Goal: Task Accomplishment & Management: Manage account settings

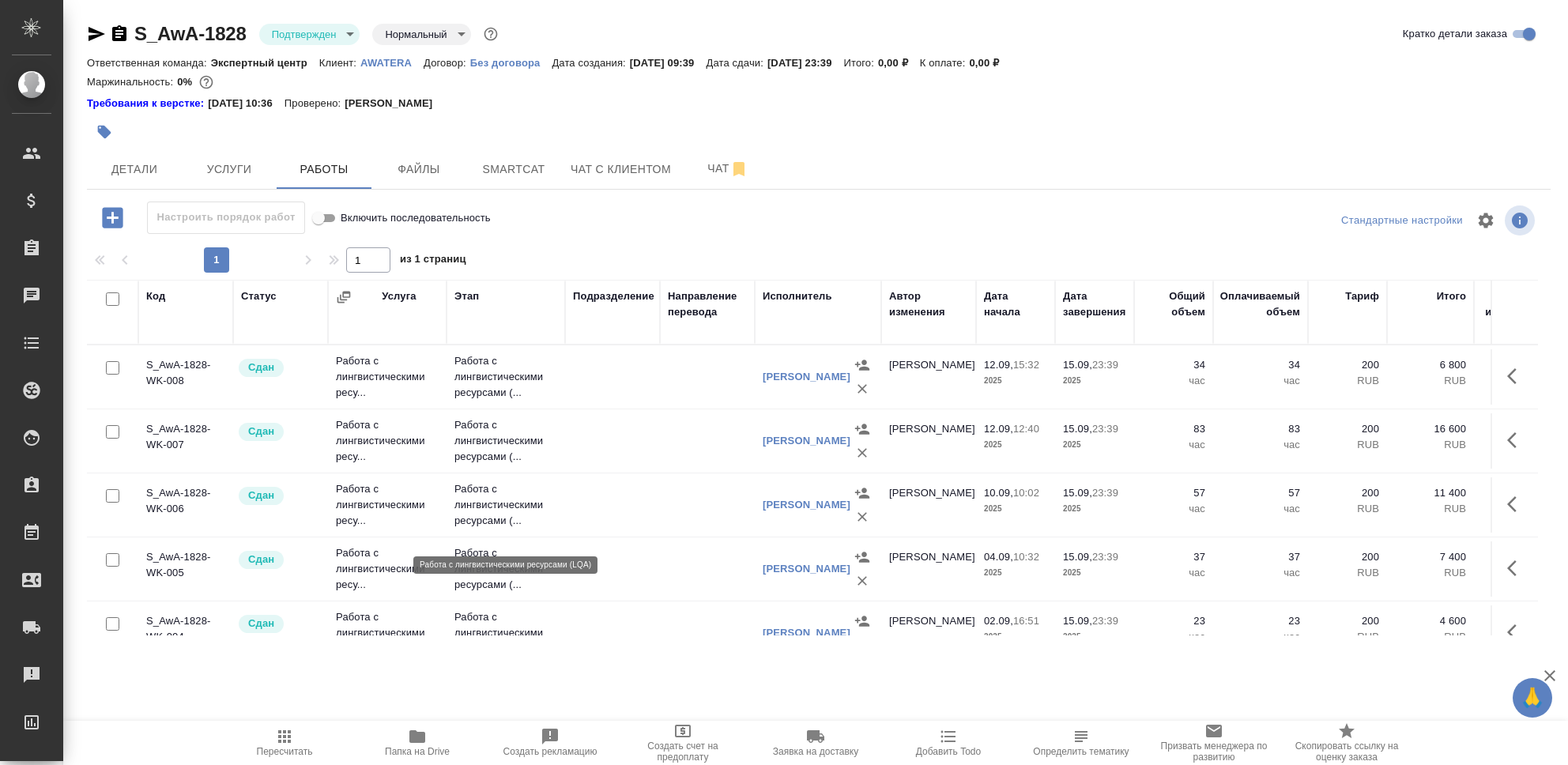
scroll to position [240, 0]
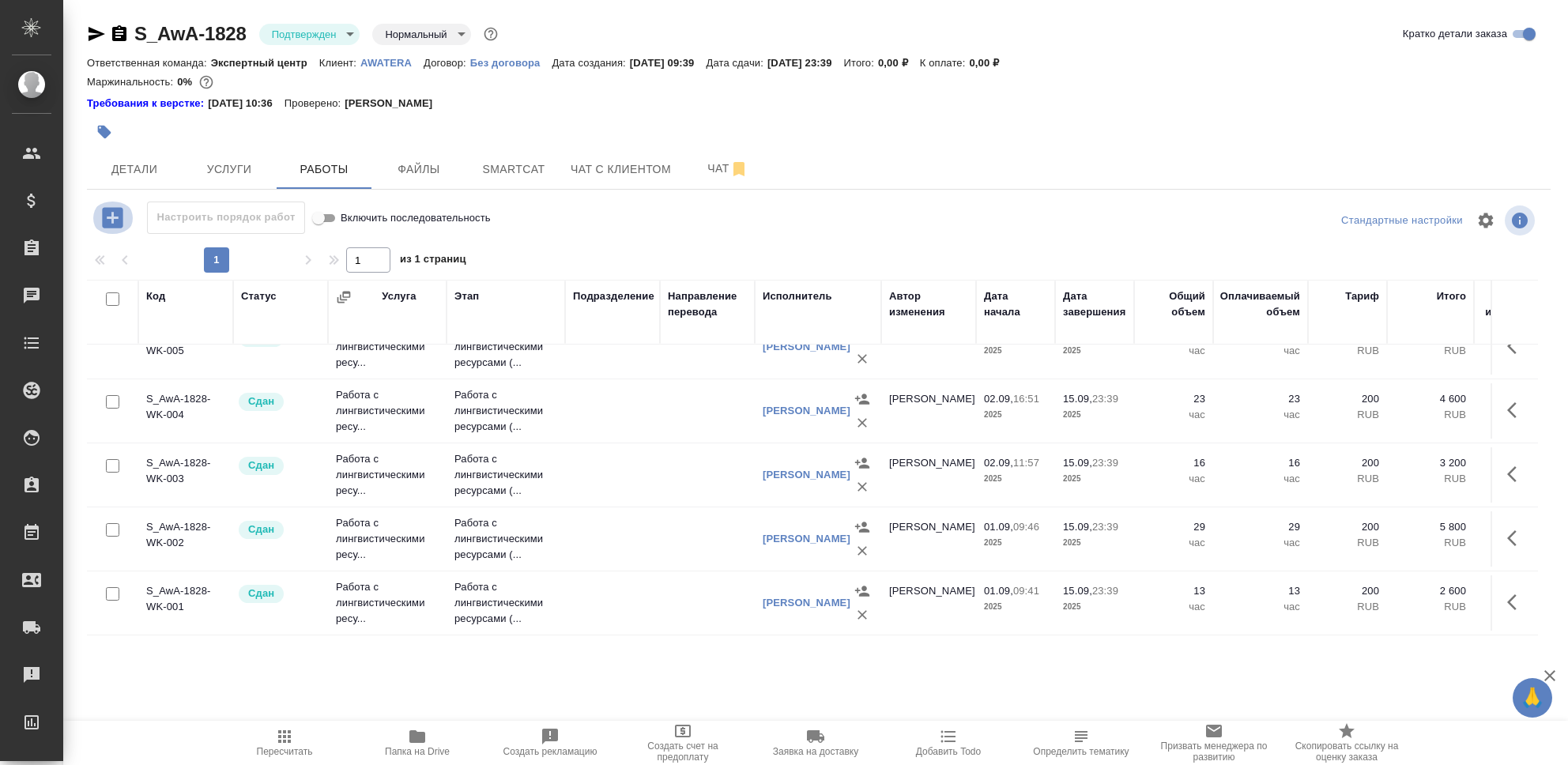
click at [109, 216] on icon "button" at bounding box center [113, 218] width 28 height 28
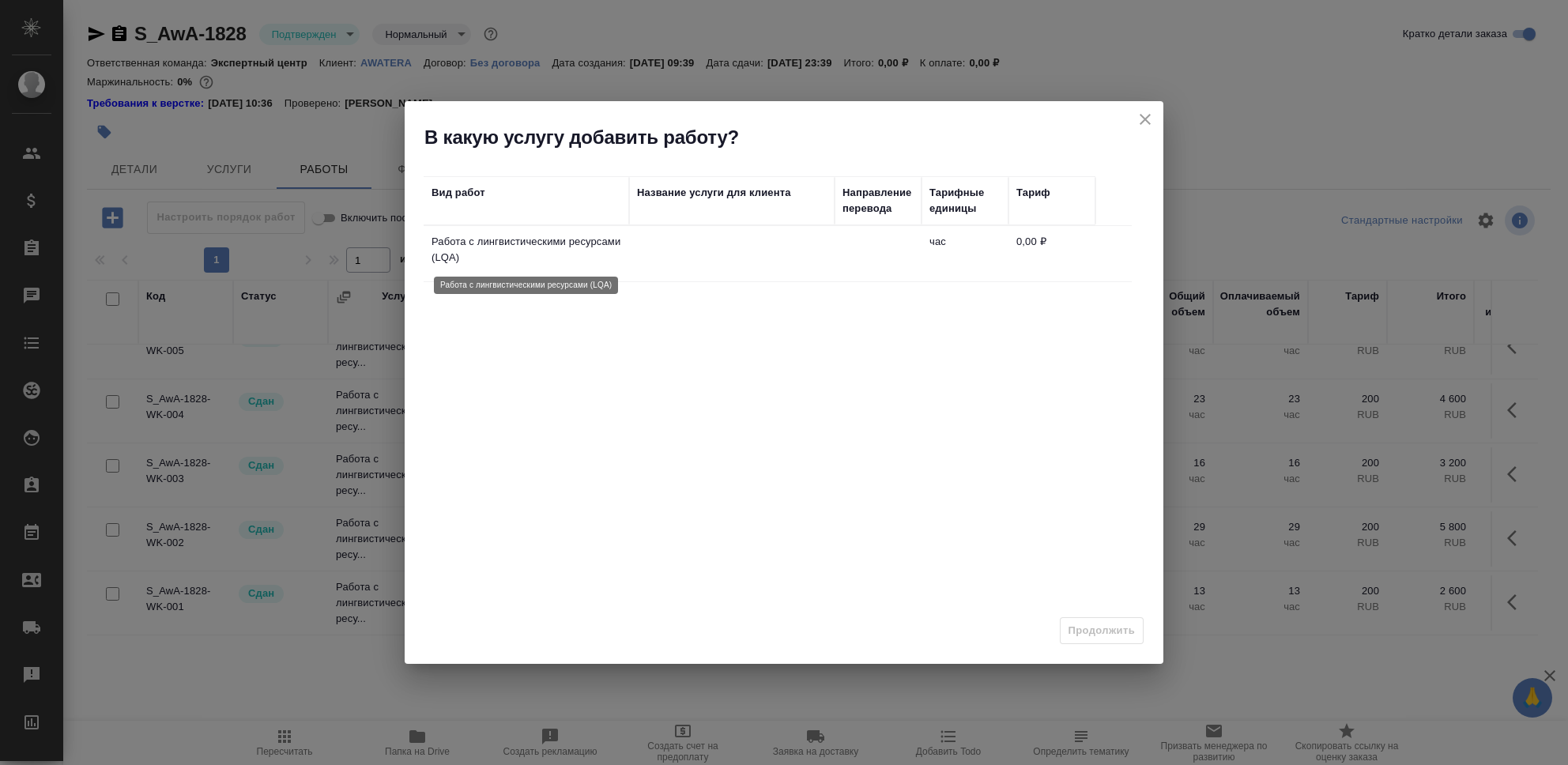
click at [521, 255] on p "Работа с лингвистическими ресурсами (LQA)" at bounding box center [527, 249] width 190 height 32
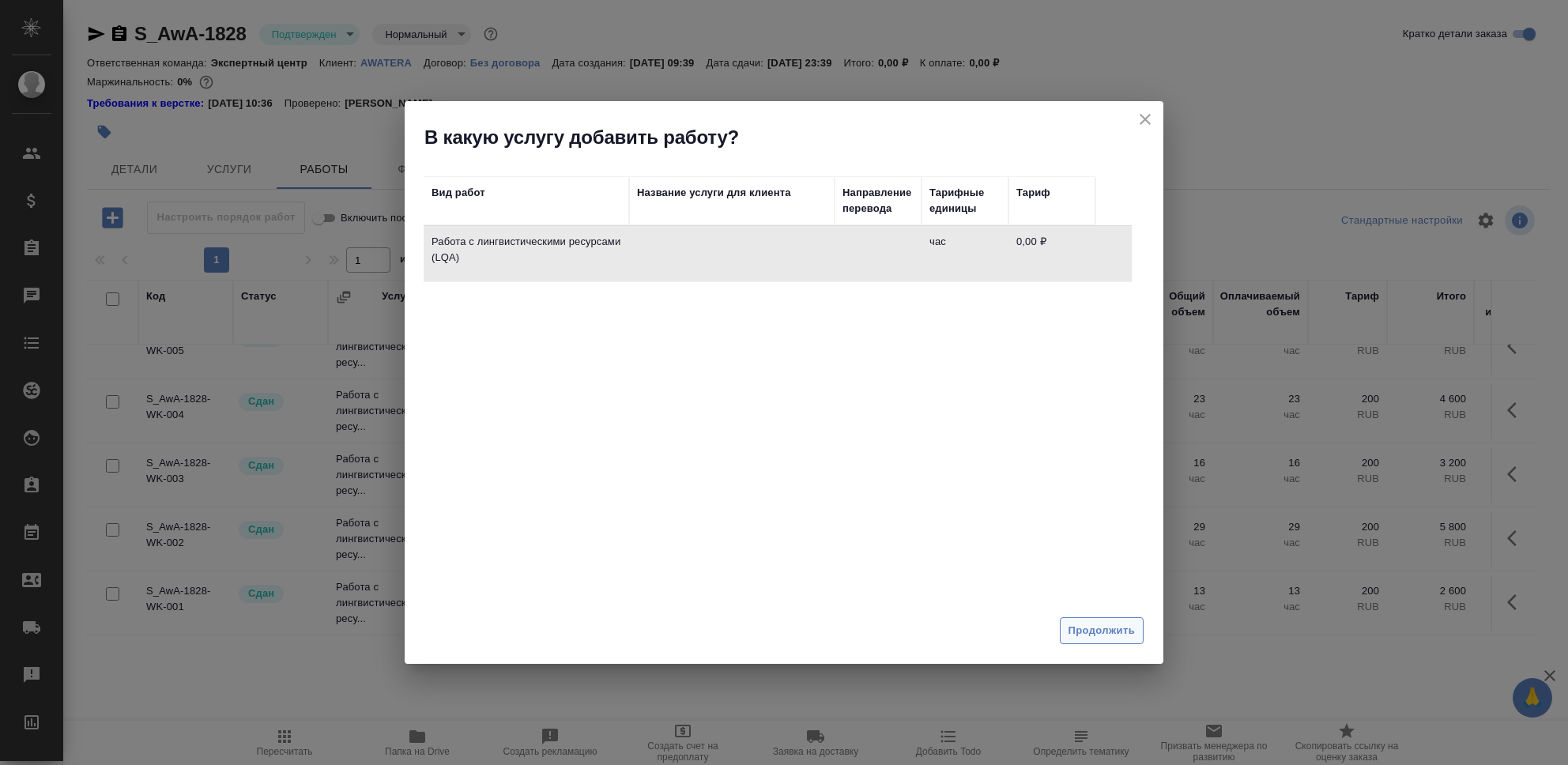
click at [1096, 622] on span "Продолжить" at bounding box center [1102, 631] width 66 height 18
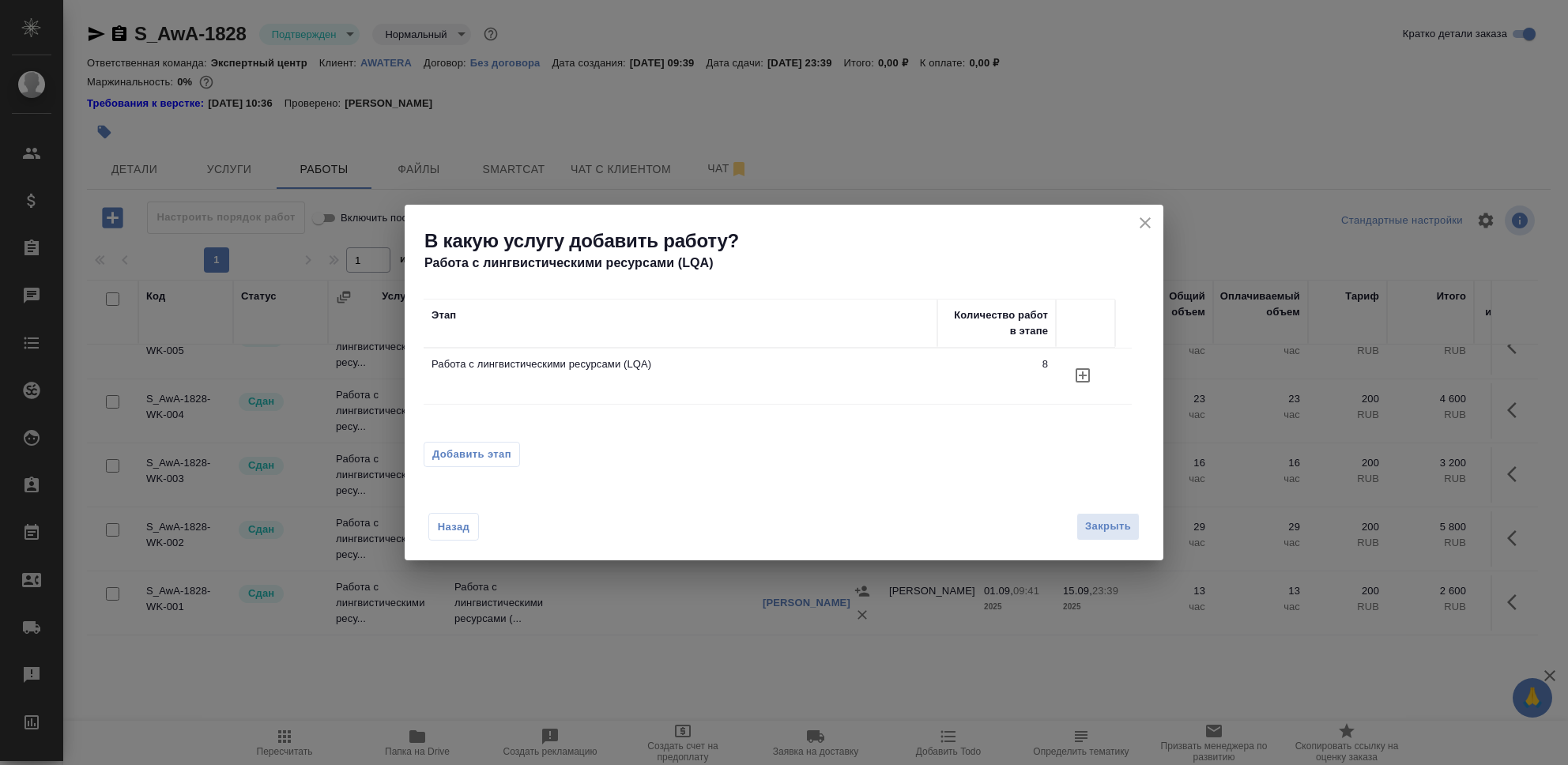
click at [1078, 375] on icon "button" at bounding box center [1083, 376] width 19 height 19
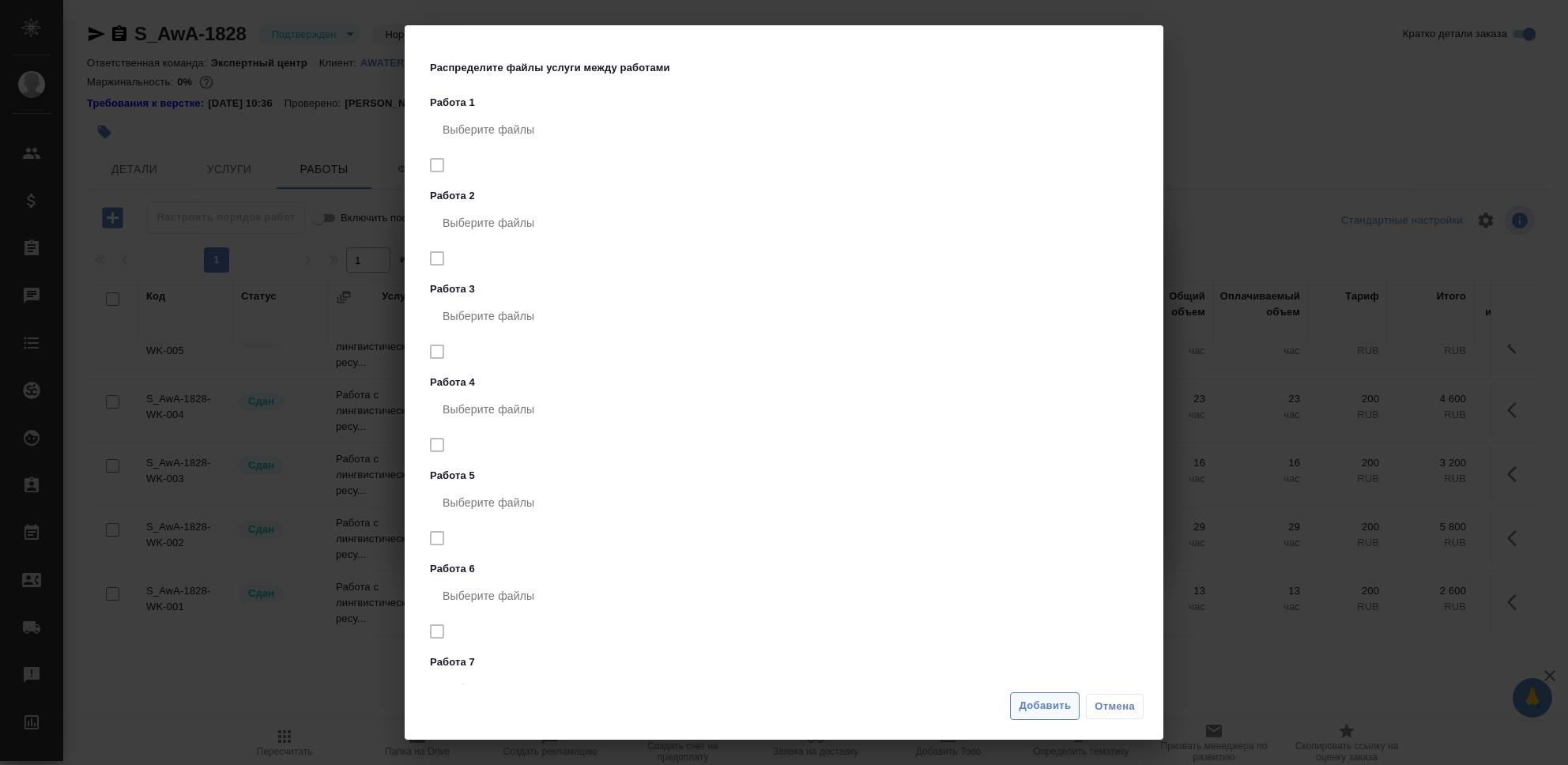
click at [1055, 702] on span "Добавить" at bounding box center [1045, 706] width 53 height 18
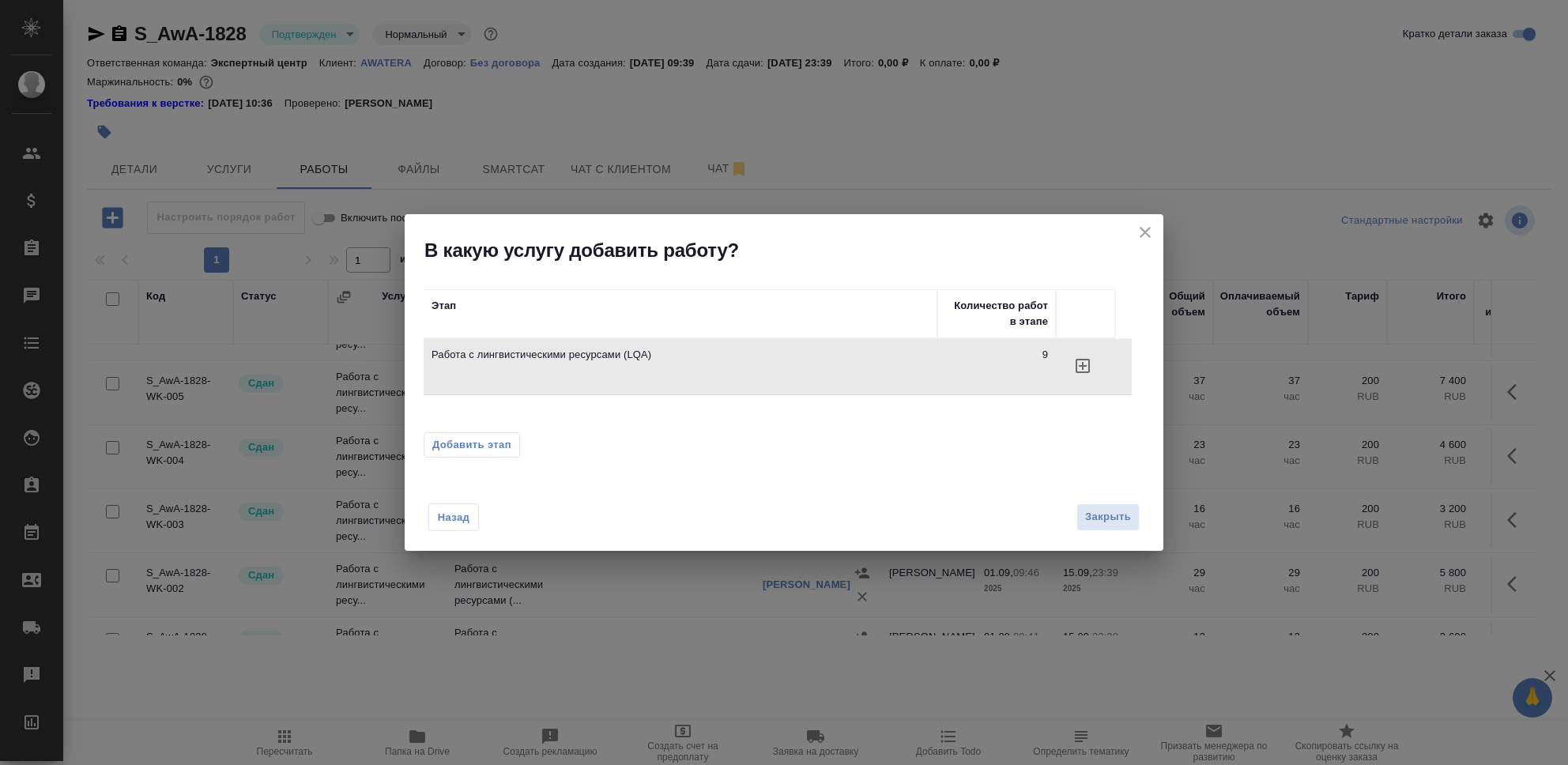
drag, startPoint x: 1100, startPoint y: 516, endPoint x: 984, endPoint y: 493, distance: 118.3
click at [1100, 516] on span "Закрыть" at bounding box center [1108, 517] width 46 height 18
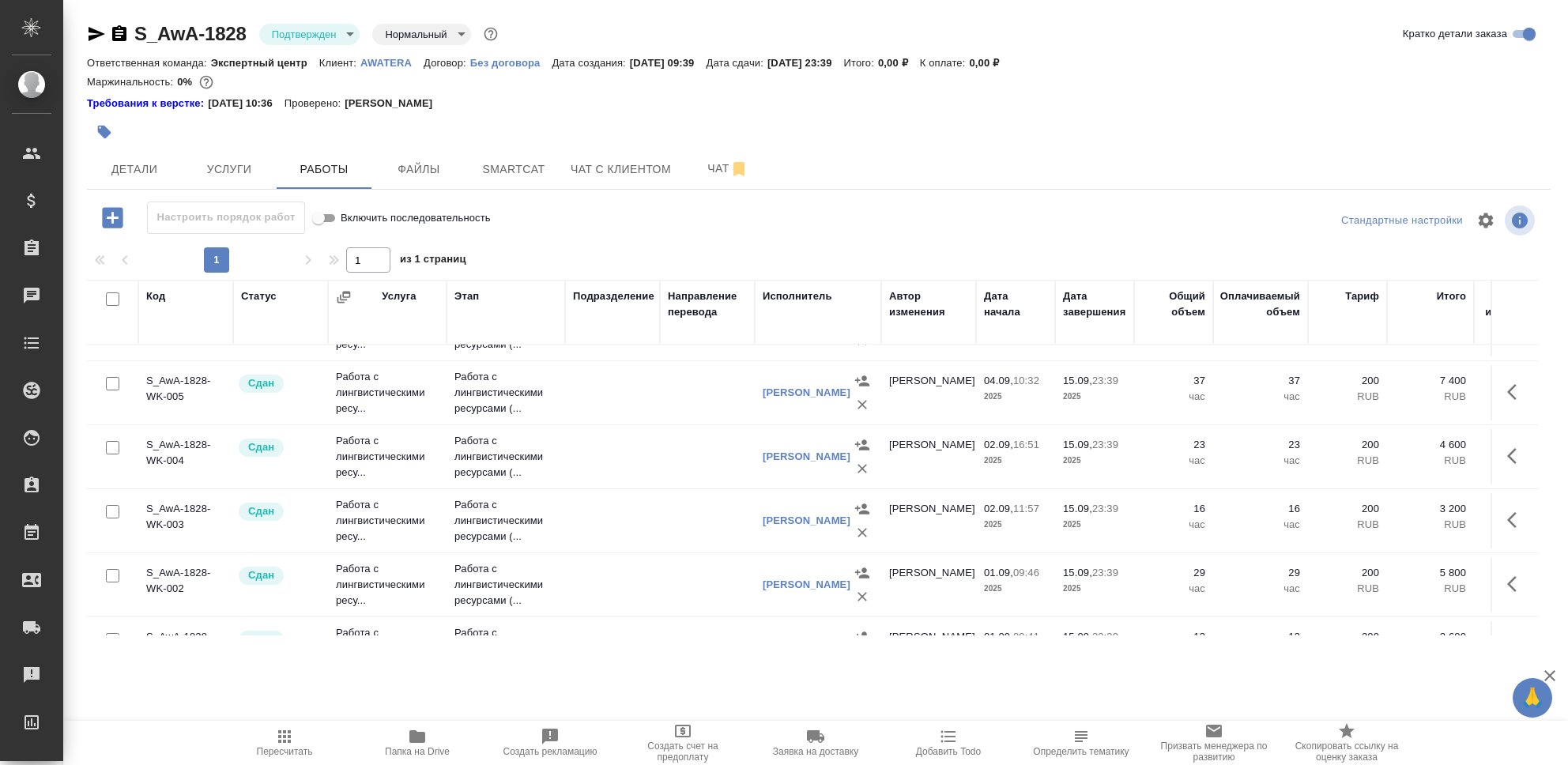
scroll to position [0, 0]
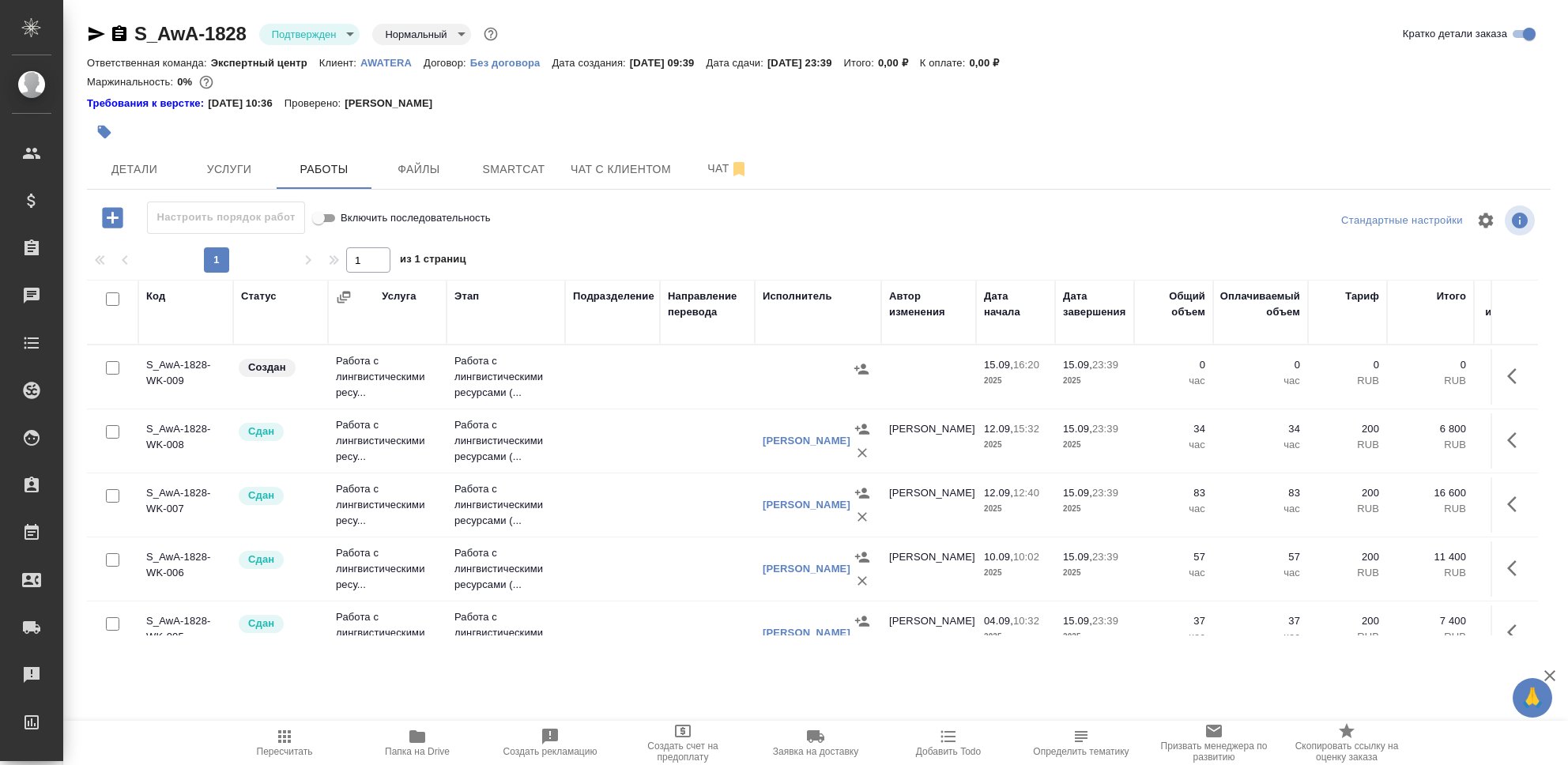
click at [245, 384] on td "Создан" at bounding box center [280, 376] width 95 height 55
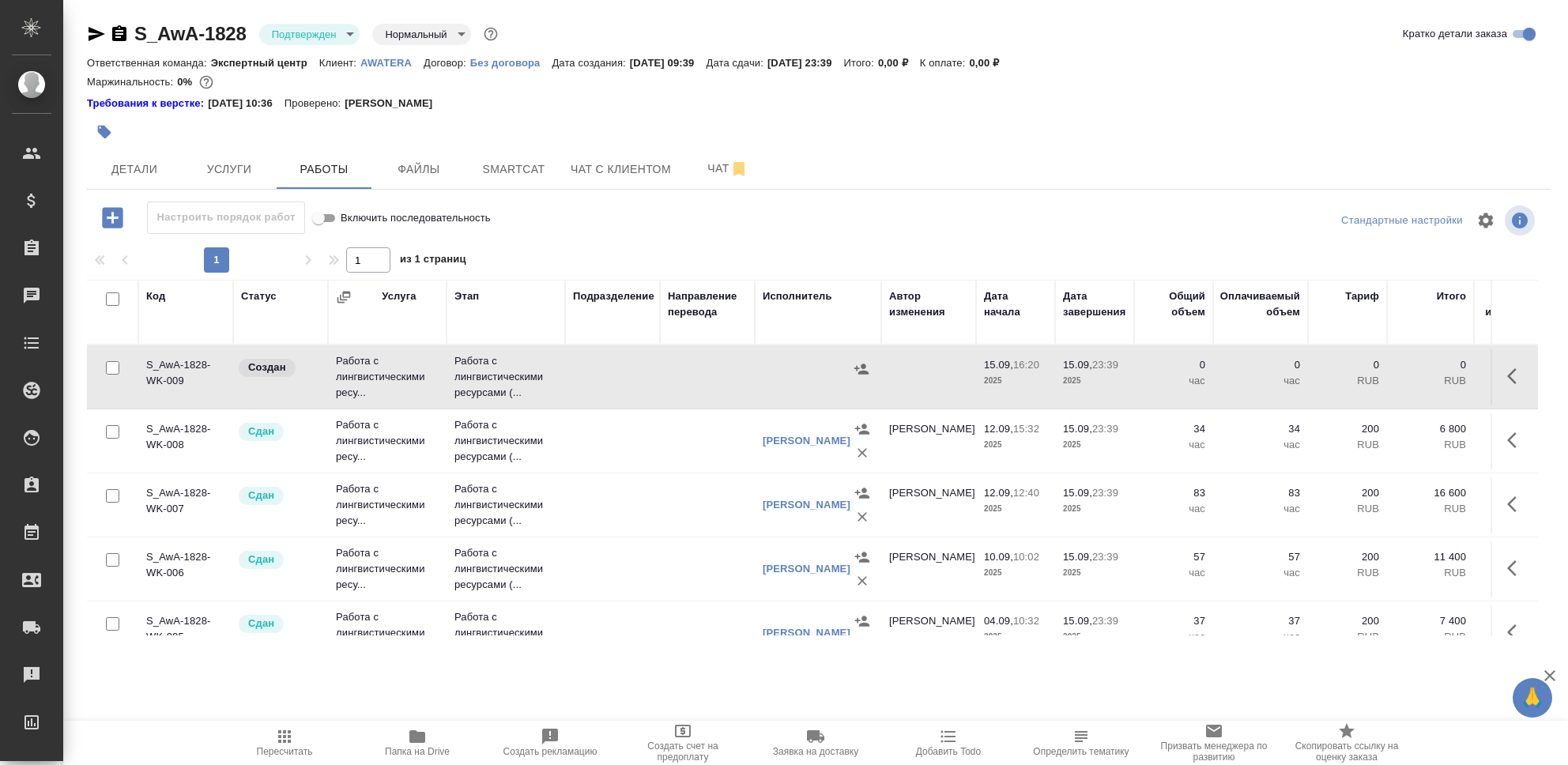
click at [245, 384] on td "Создан" at bounding box center [280, 376] width 95 height 55
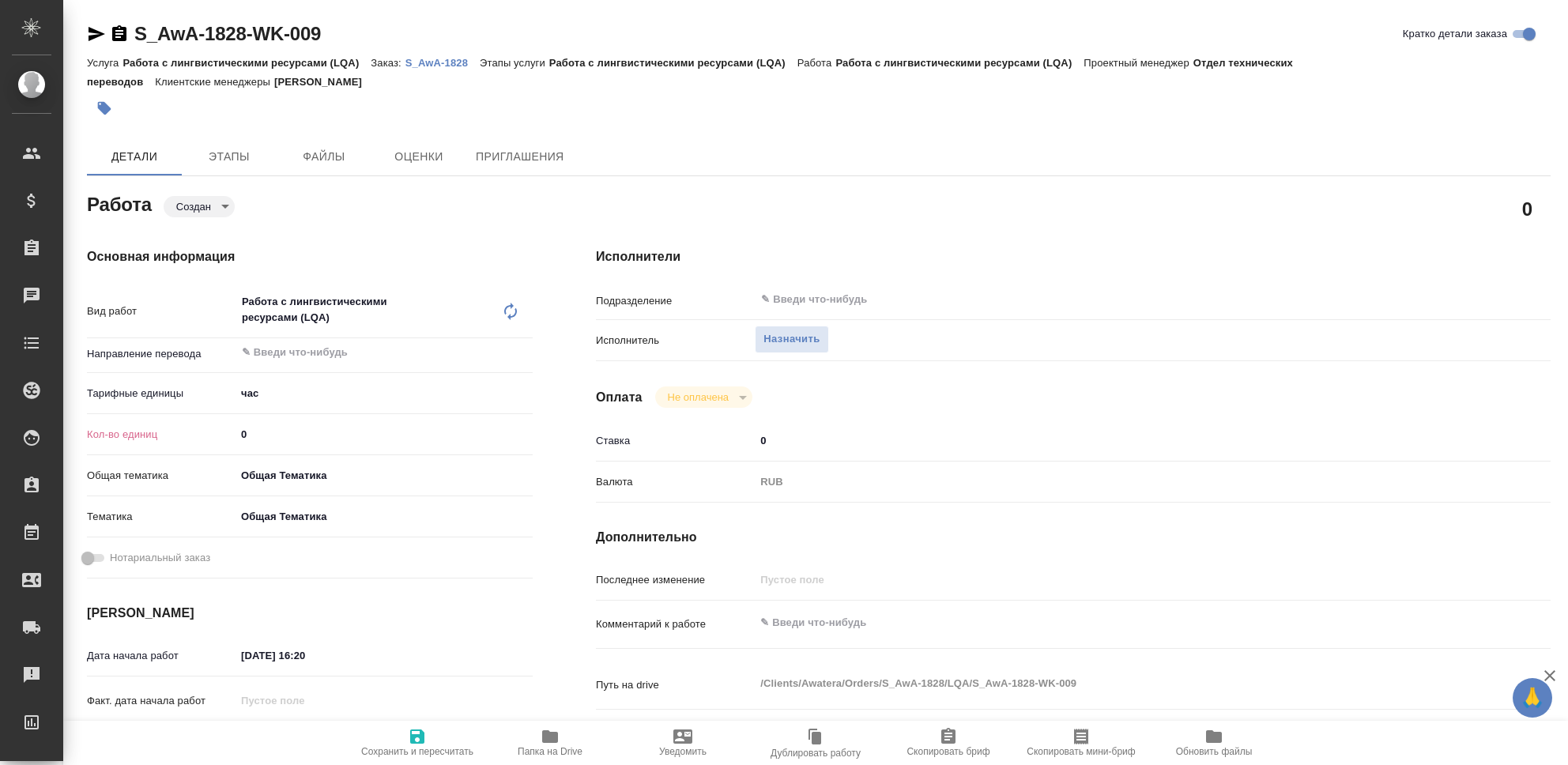
click at [263, 434] on input "0" at bounding box center [384, 434] width 297 height 23
type input "13"
click at [819, 629] on textarea at bounding box center [1113, 623] width 715 height 27
type textarea "Чистка ТМ, Любятово, AWATERA Tech."
click at [405, 738] on span "Сохранить и пересчитать" at bounding box center [417, 742] width 114 height 30
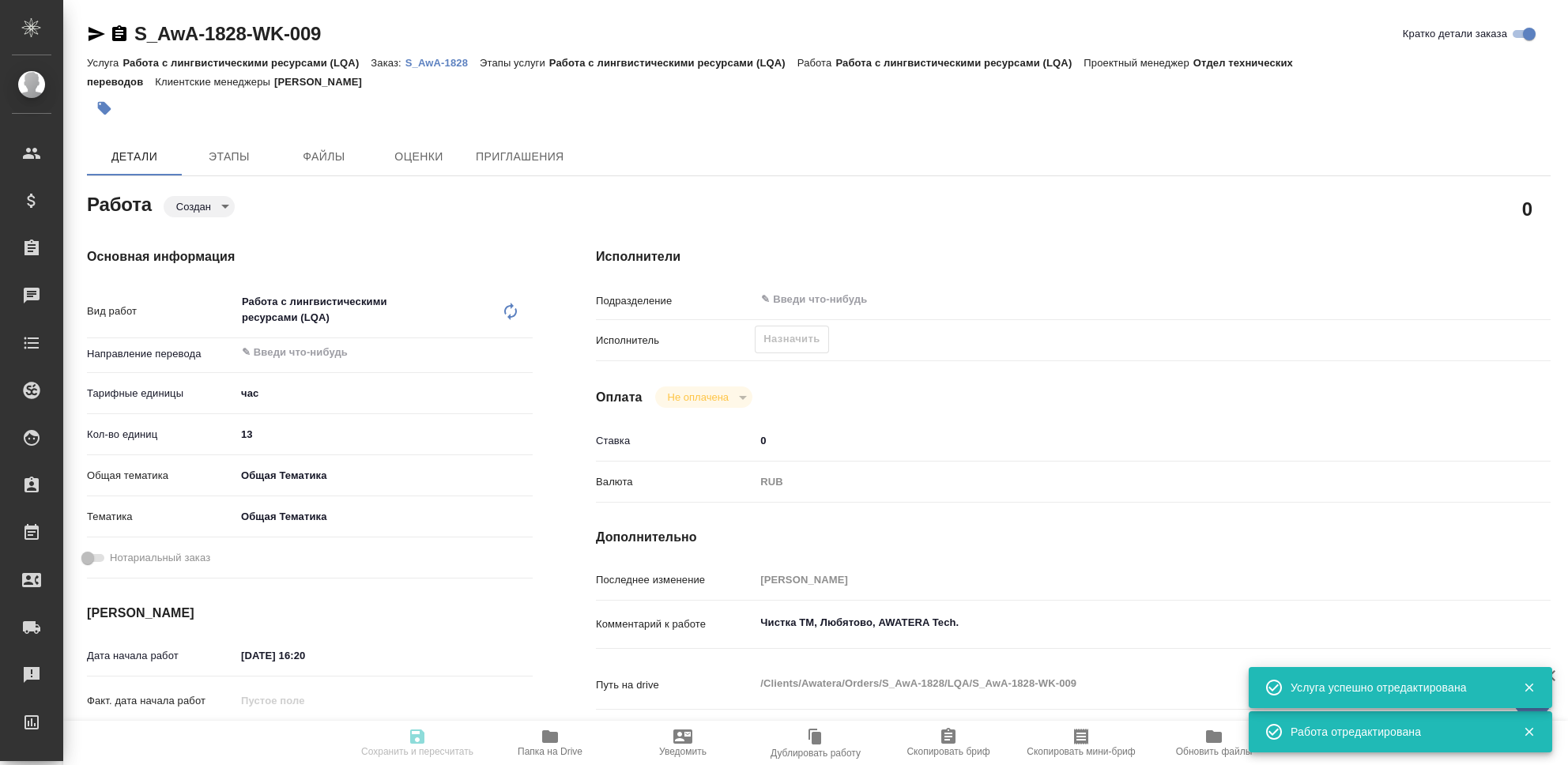
type input "created"
type input "5a8b1489cc6b4906c91bfd93"
type input "13"
type input "obtem"
type input "6012b1ca196b0e5c9229a120"
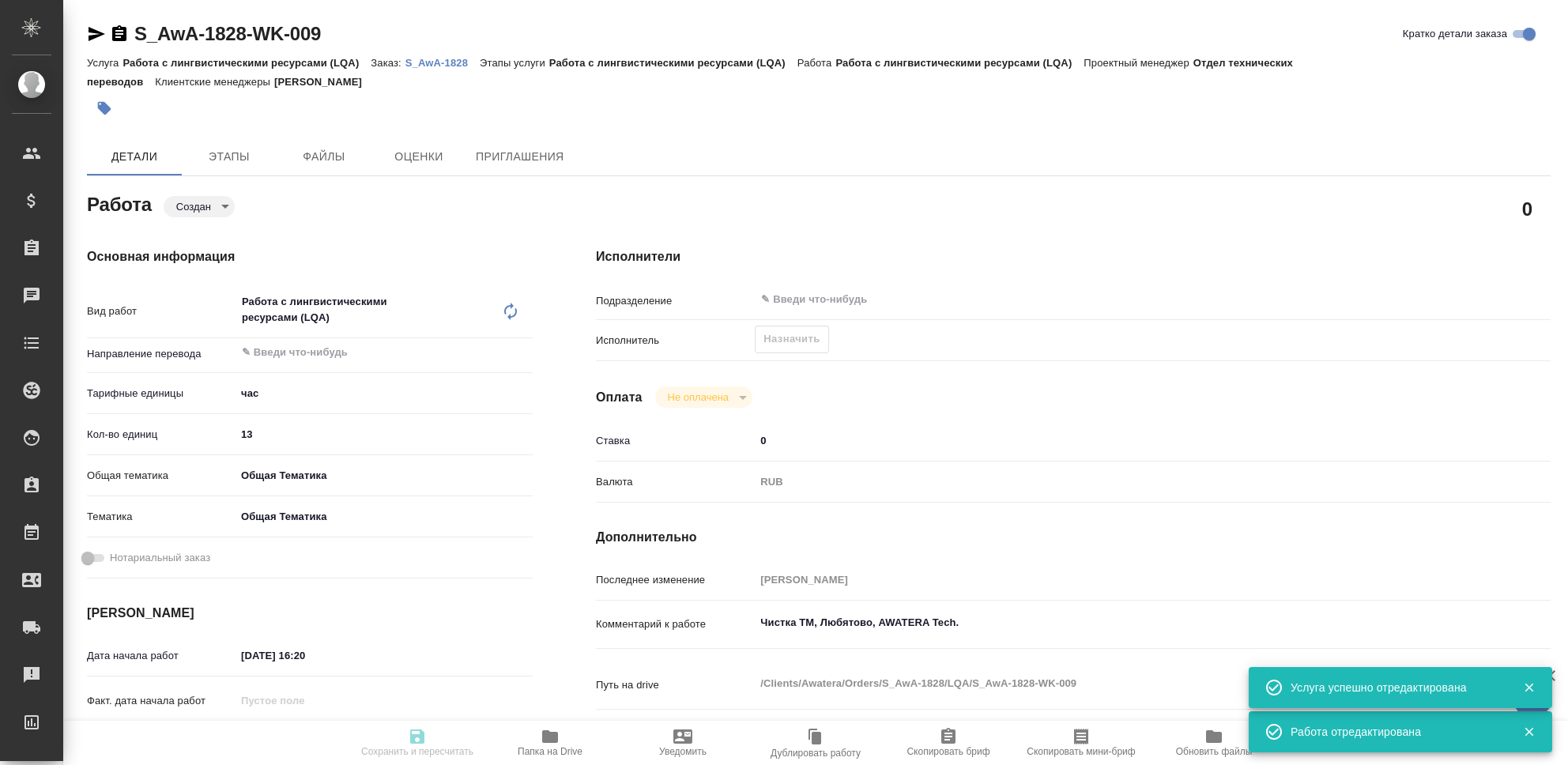
type input "15.09.2025 16:20"
type input "15.09.2025 23:39"
type input "notPayed"
type input "0"
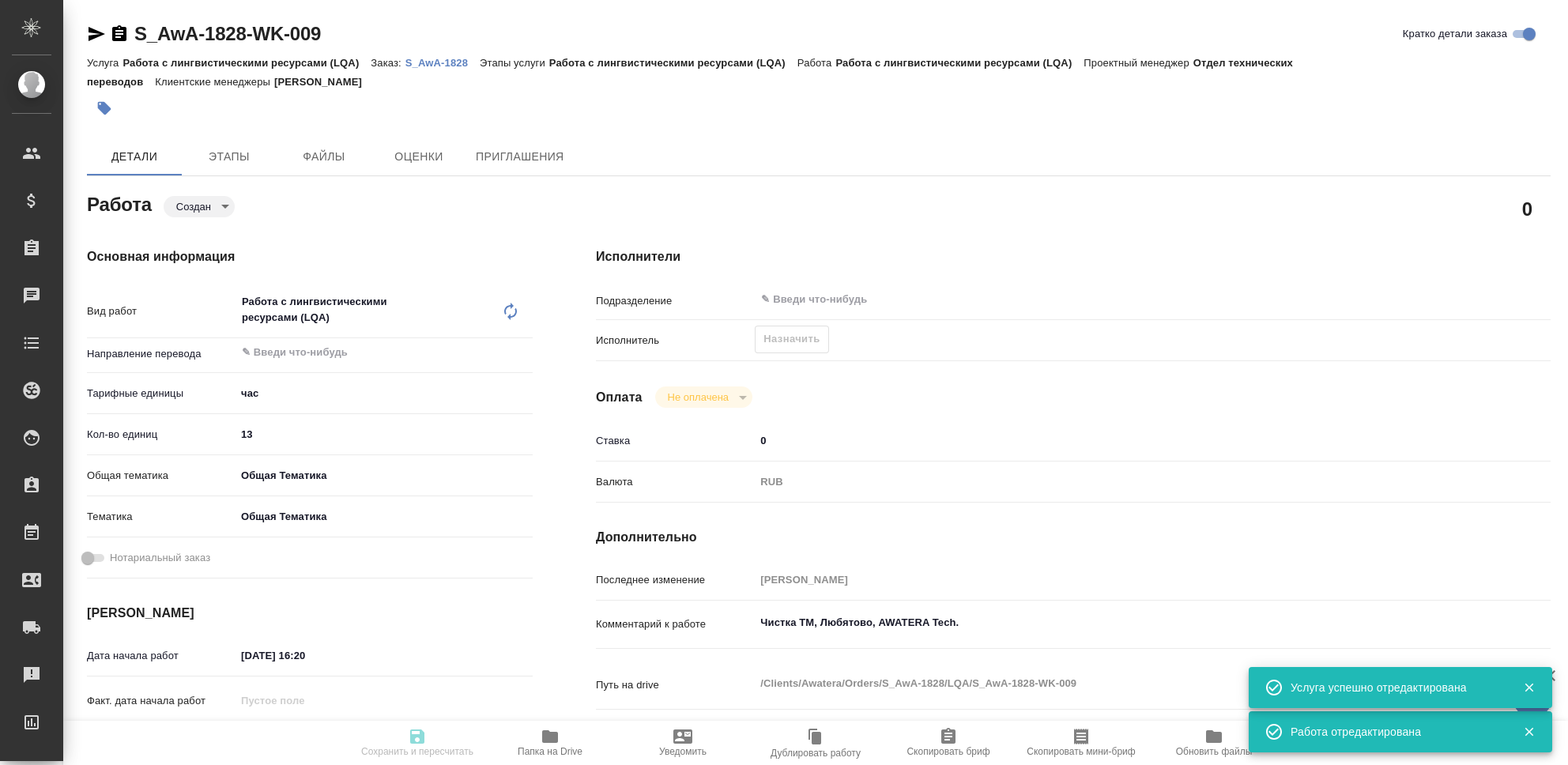
type input "RUB"
type input "[PERSON_NAME]"
type input "S_AwA-1828"
type input "Работа с лингвистическими ресурсами (LQA)"
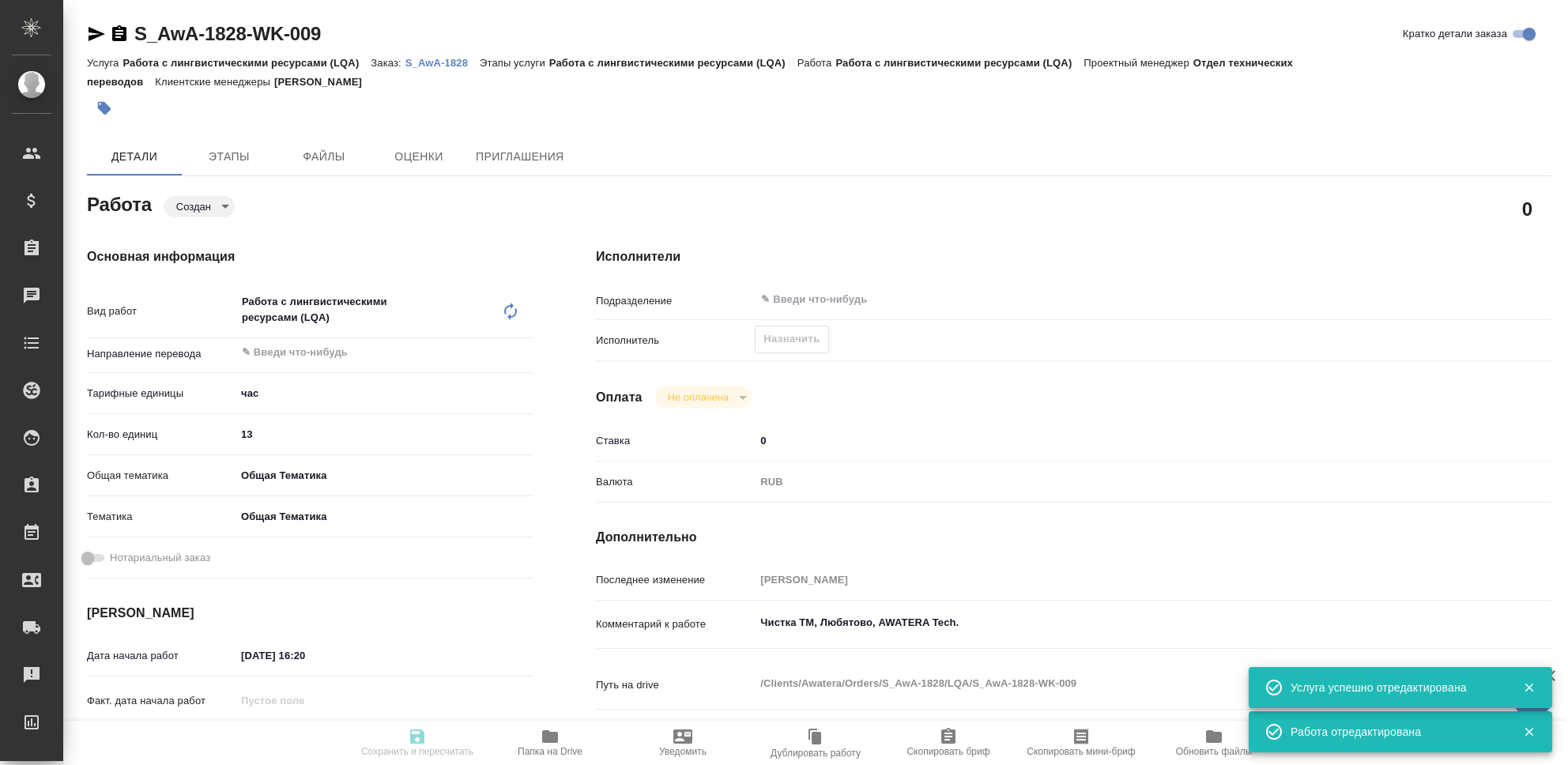
type input "[PERSON_NAME]"
type input "/Clients/Awatera/Orders/S_AwA-1828"
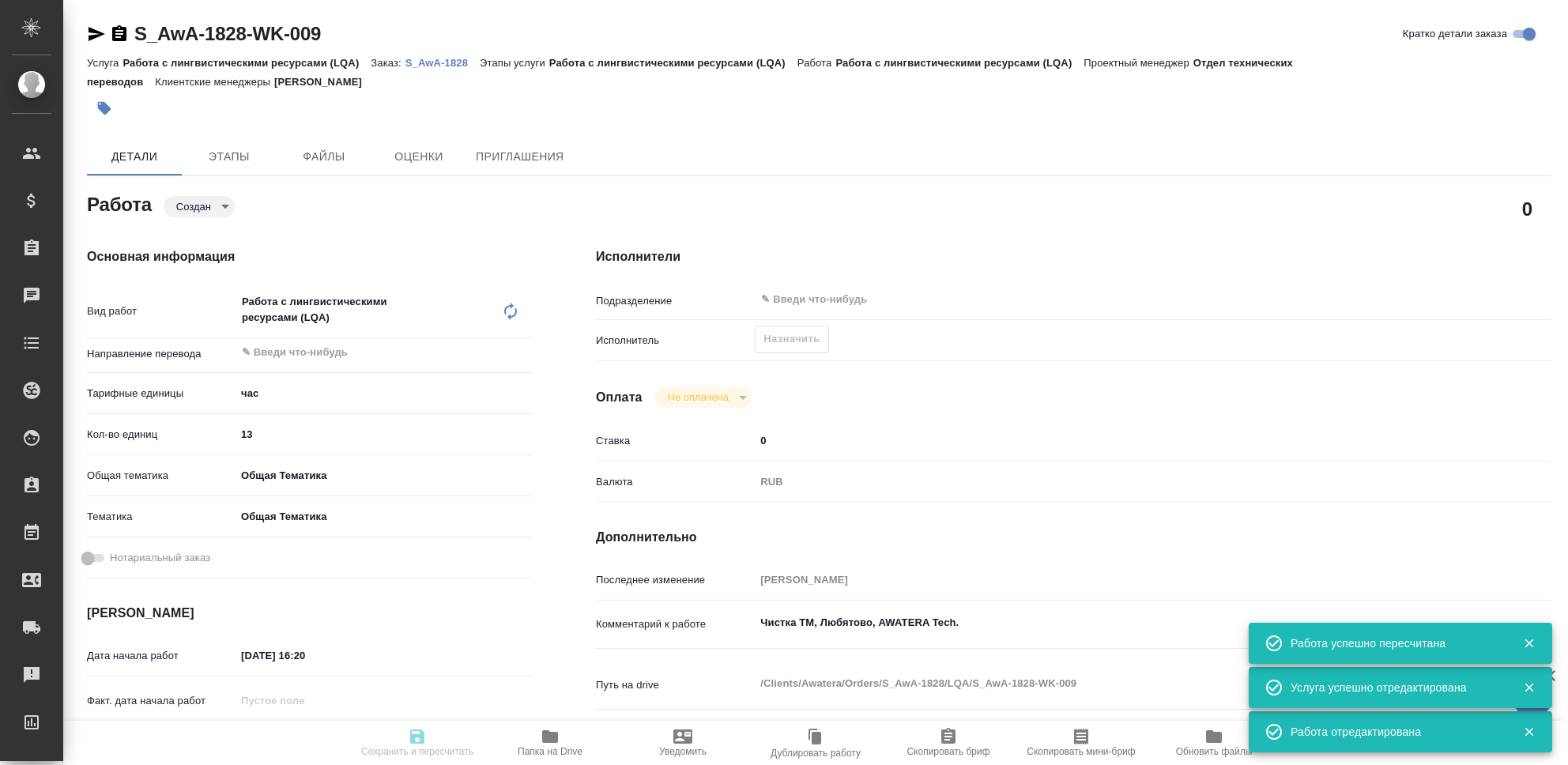
type input "created"
type input "5a8b1489cc6b4906c91bfd93"
type input "13"
type input "obtem"
type input "6012b1ca196b0e5c9229a120"
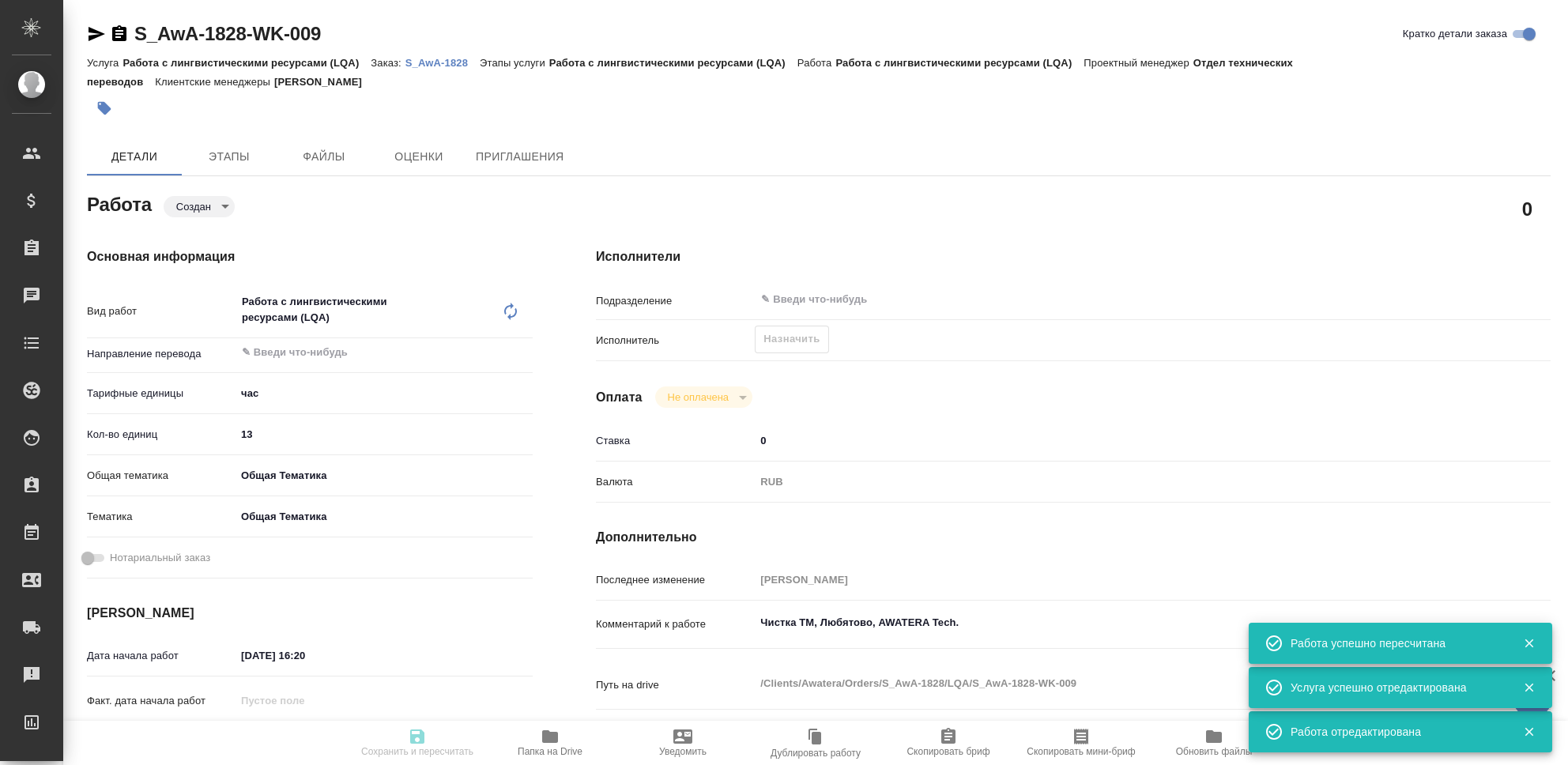
type input "15.09.2025 16:20"
type input "15.09.2025 23:39"
type input "notPayed"
type input "0"
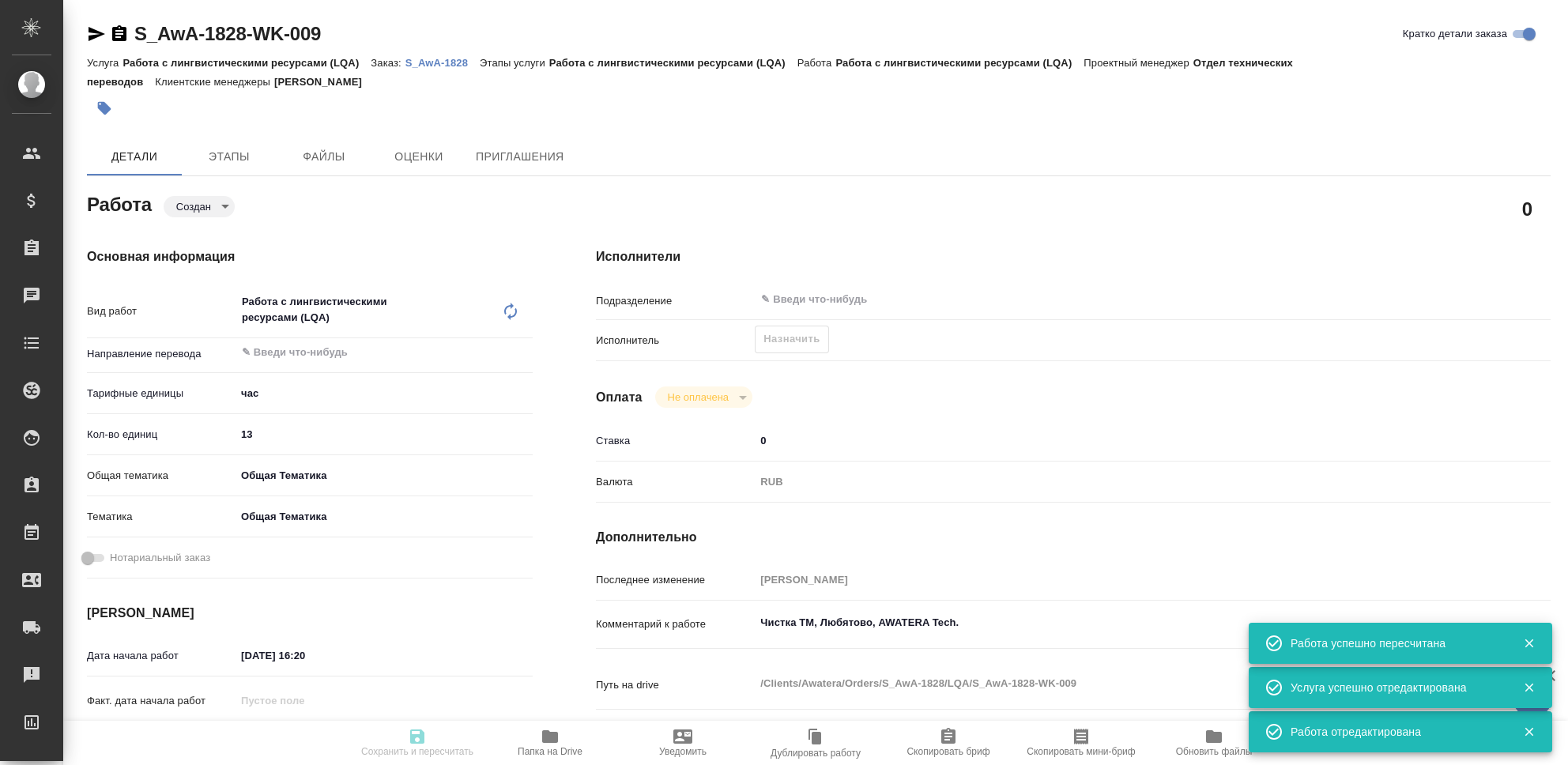
type input "RUB"
type input "[PERSON_NAME]"
type input "S_AwA-1828"
type input "Работа с лингвистическими ресурсами (LQA)"
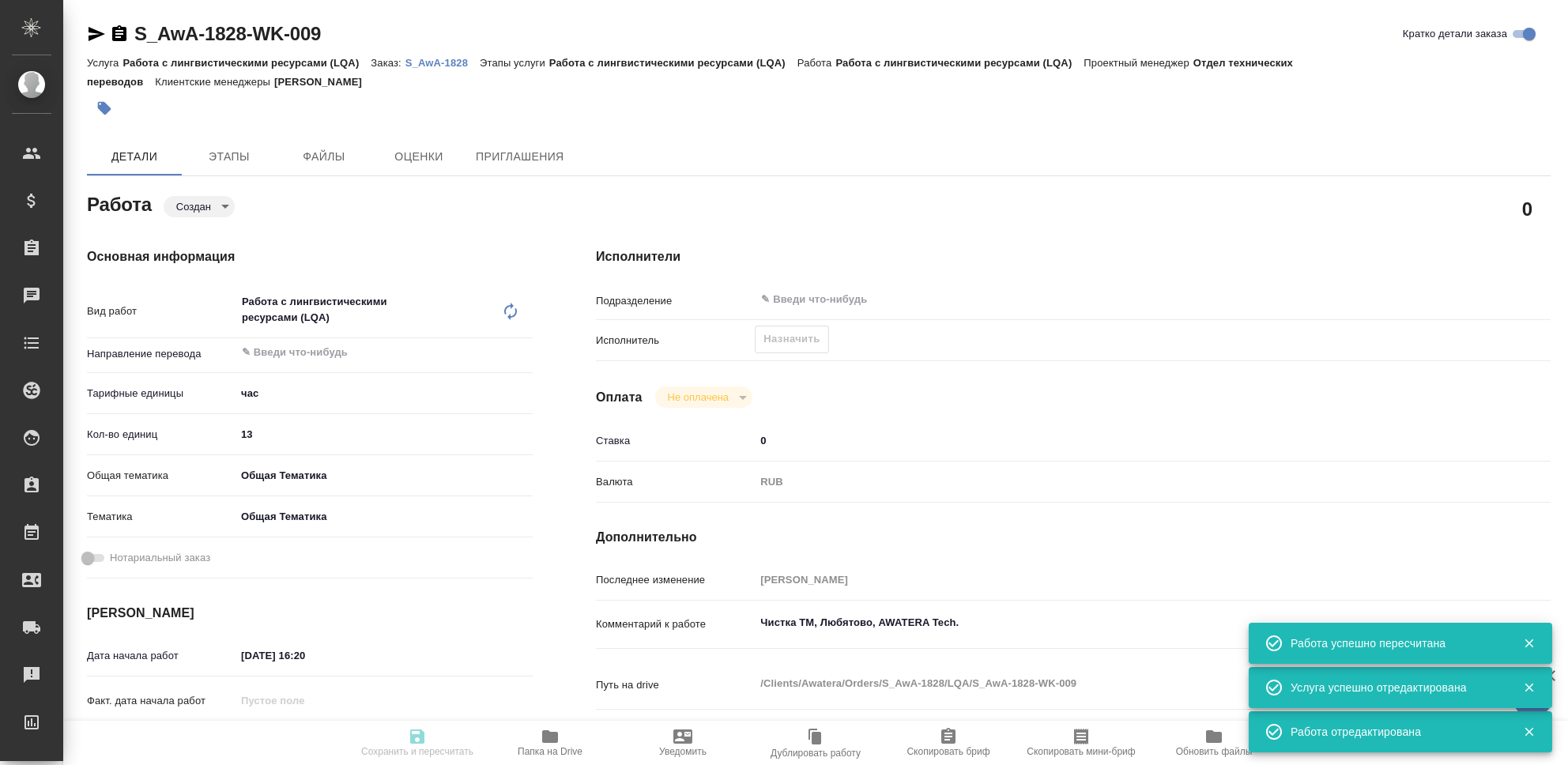
type input "[PERSON_NAME]"
type input "/Clients/Awatera/Orders/S_AwA-1828"
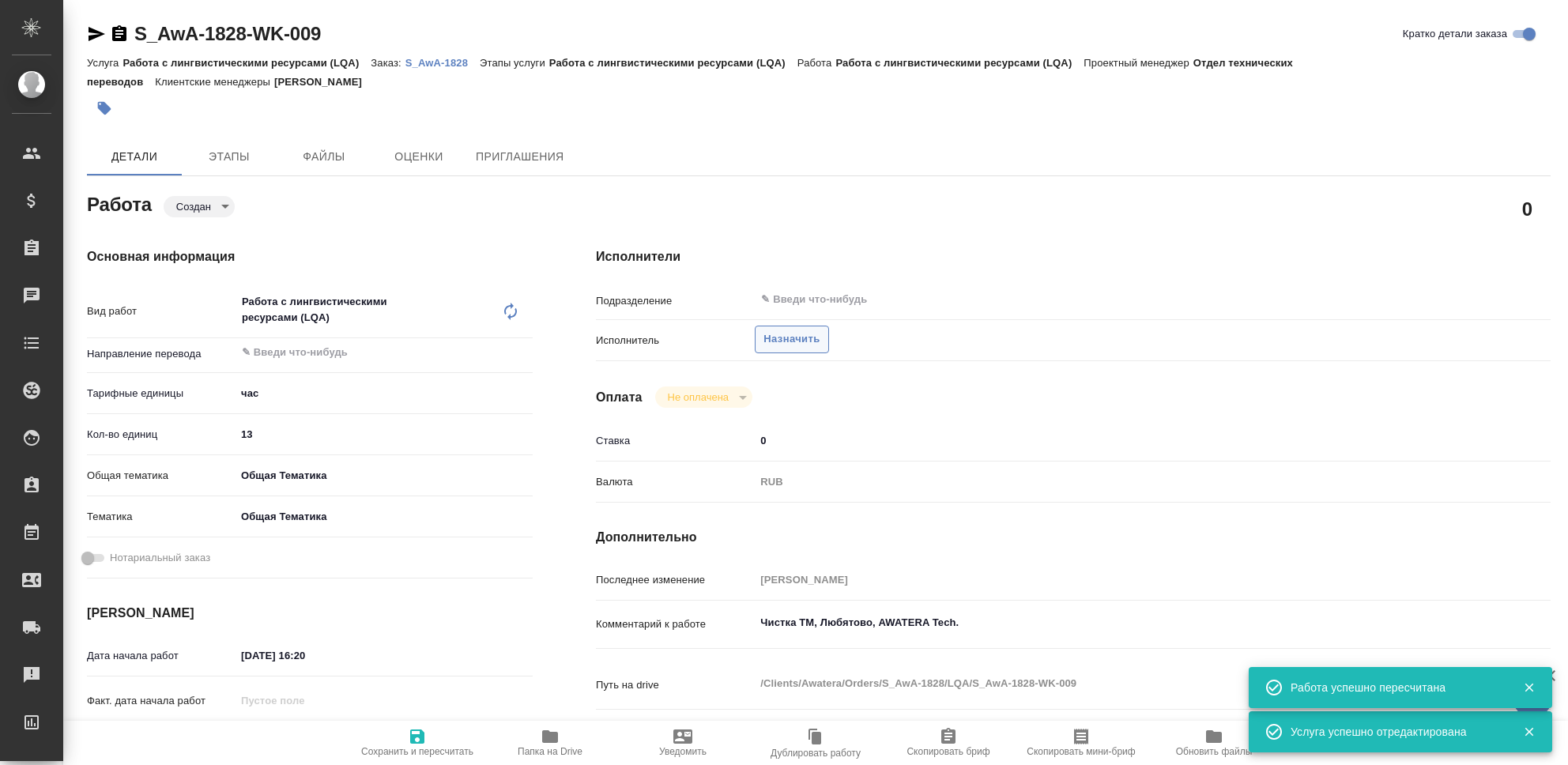
click at [803, 336] on span "Назначить" at bounding box center [791, 339] width 56 height 18
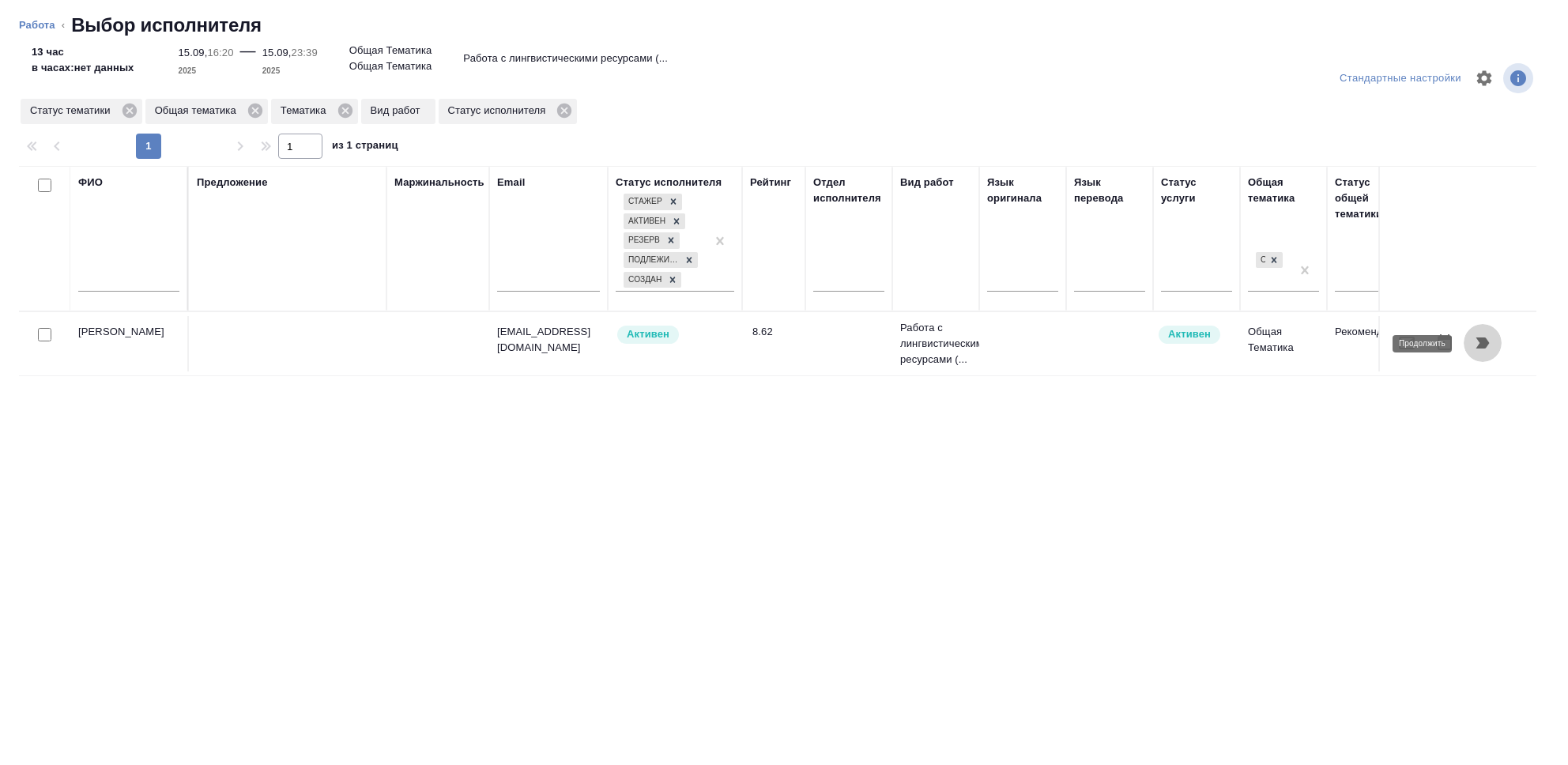
click at [1482, 346] on icon "button" at bounding box center [1484, 342] width 14 height 11
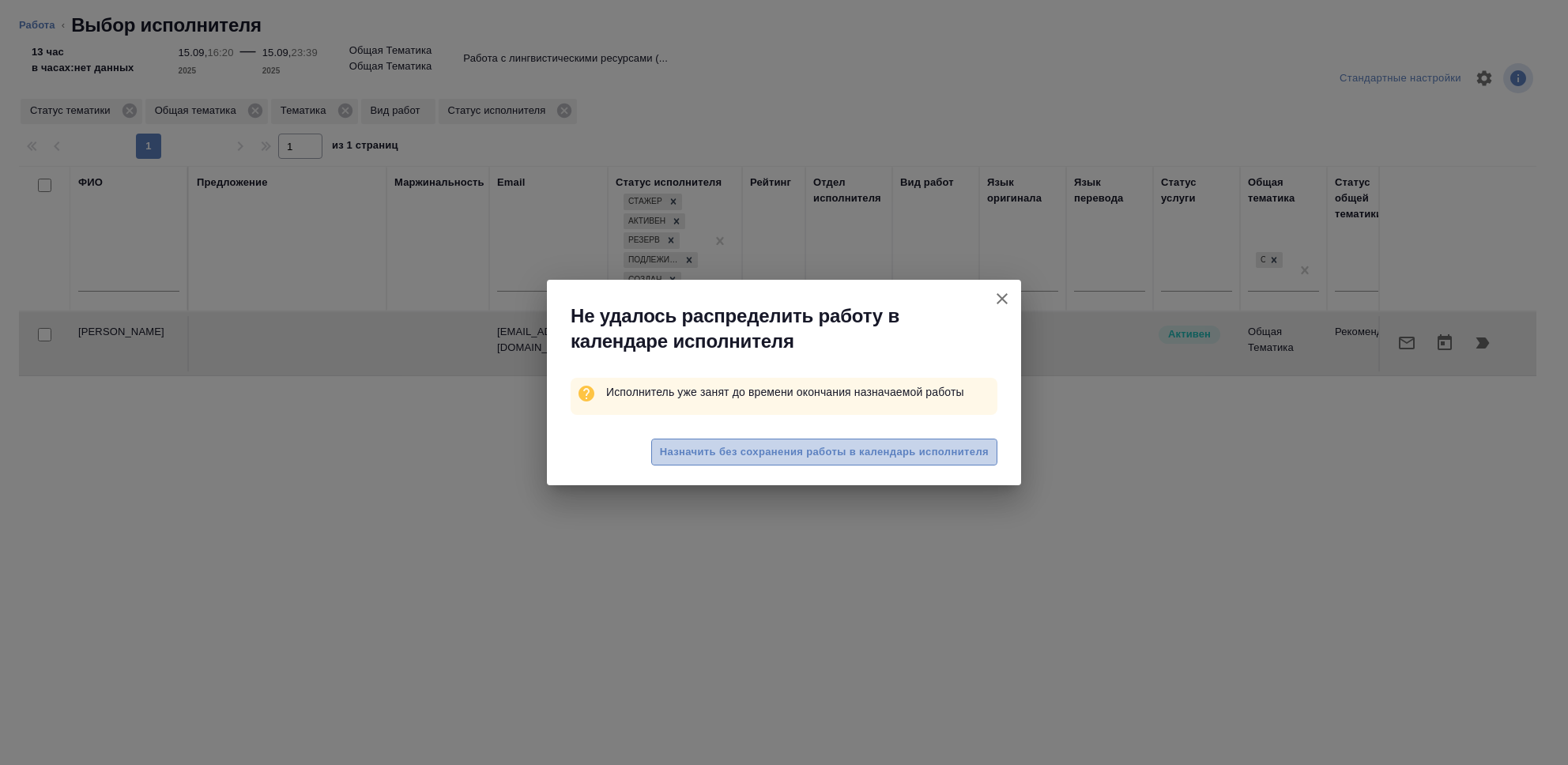
click at [917, 457] on span "Назначить без сохранения работы в календарь исполнителя" at bounding box center [824, 451] width 328 height 18
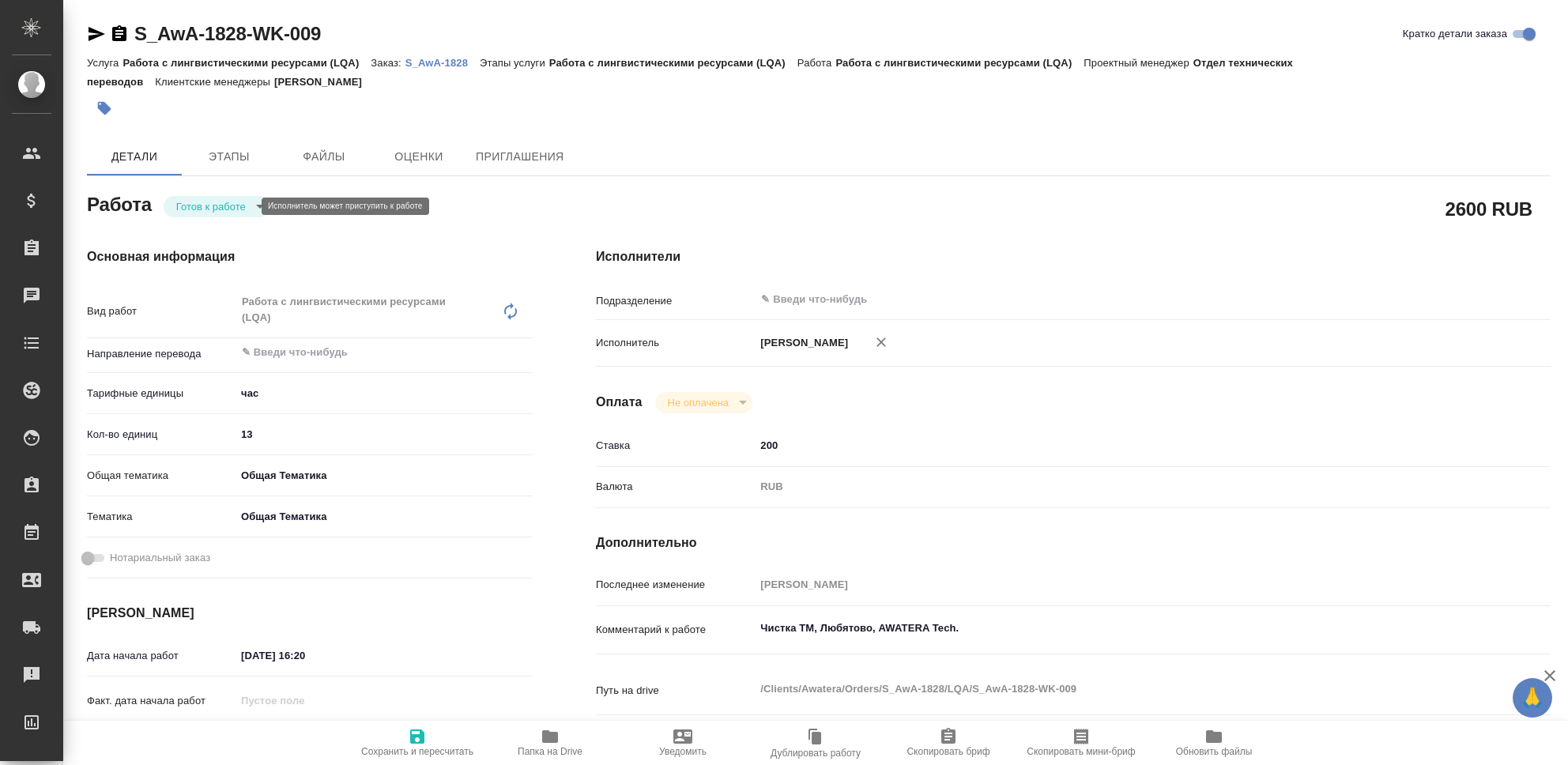
click at [243, 200] on body "🙏 .cls-1 fill:#fff; AWATERA Seleznev Maksim Клиенты Спецификации Заказы 0 Чаты …" at bounding box center [784, 382] width 1568 height 765
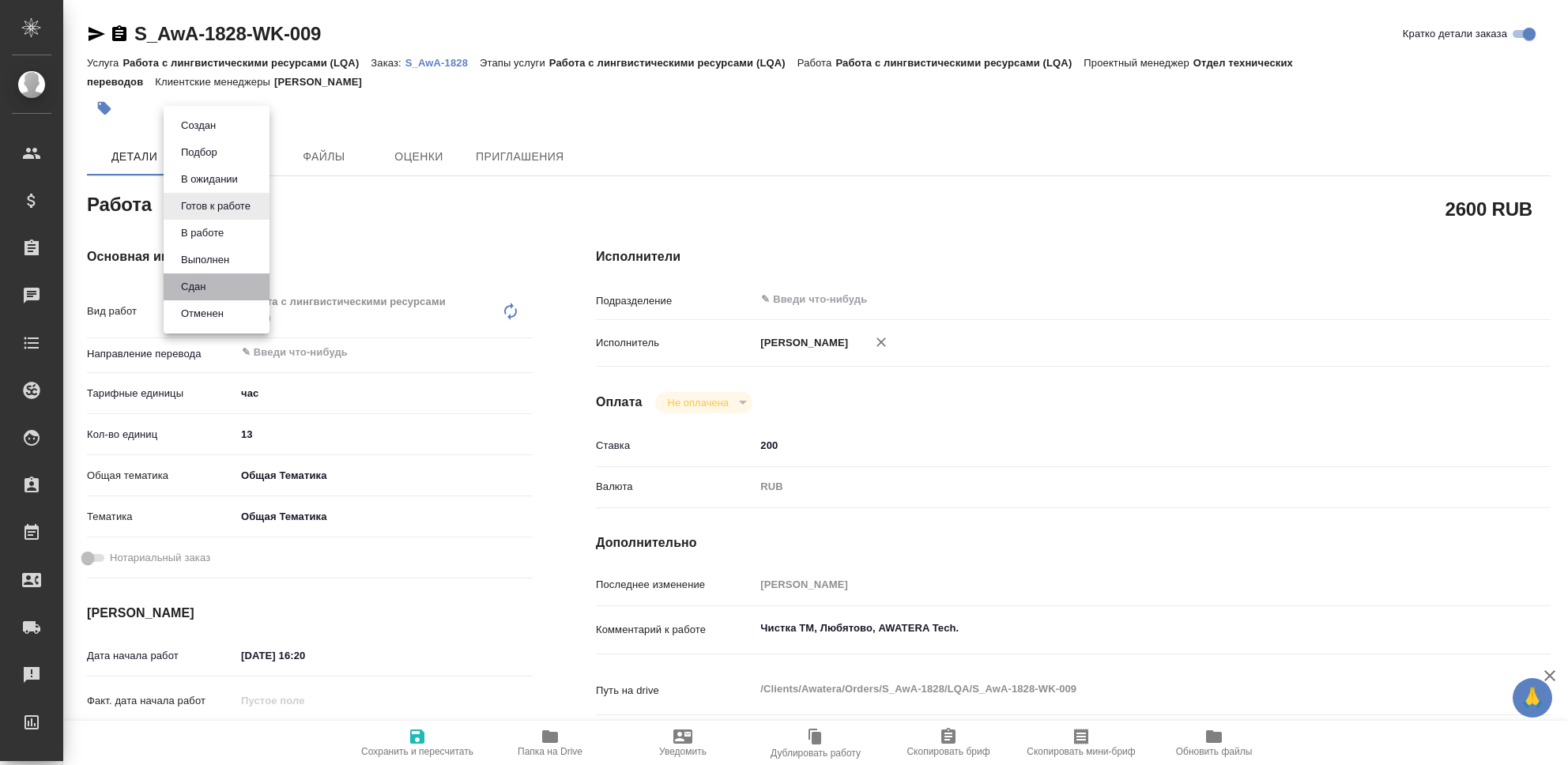
click at [216, 287] on li "Сдан" at bounding box center [216, 286] width 106 height 27
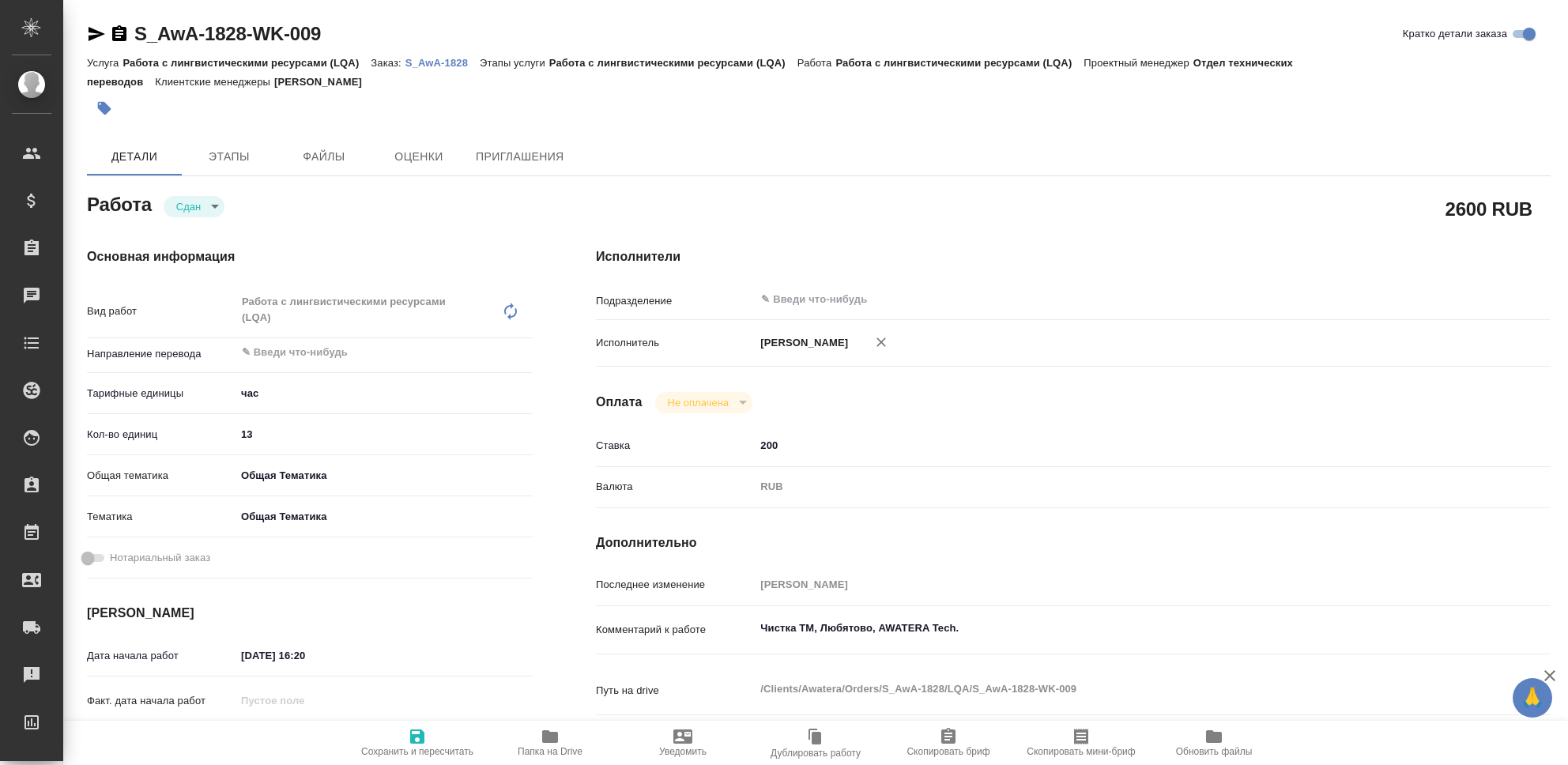
type textarea "x"
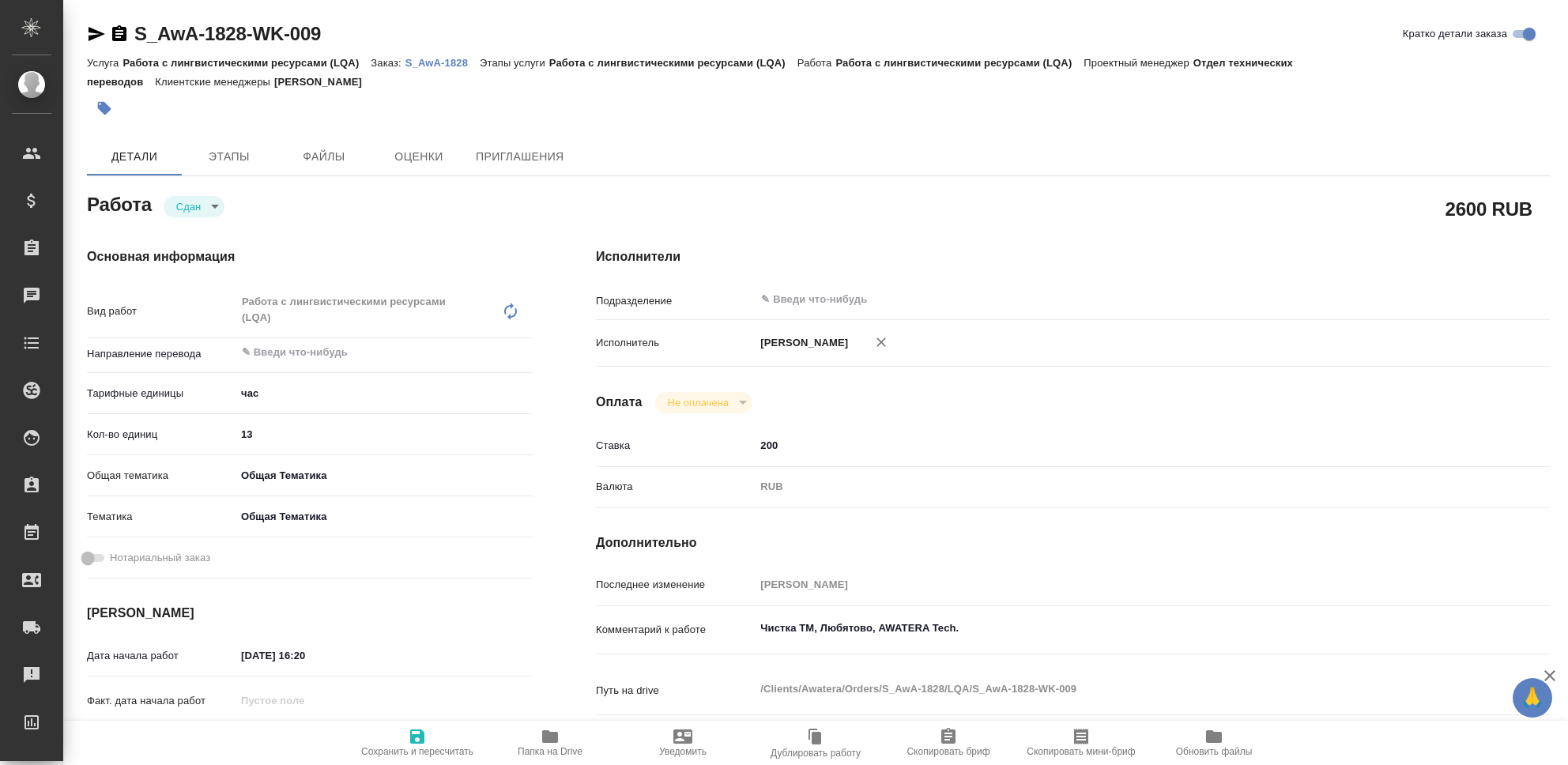
type textarea "x"
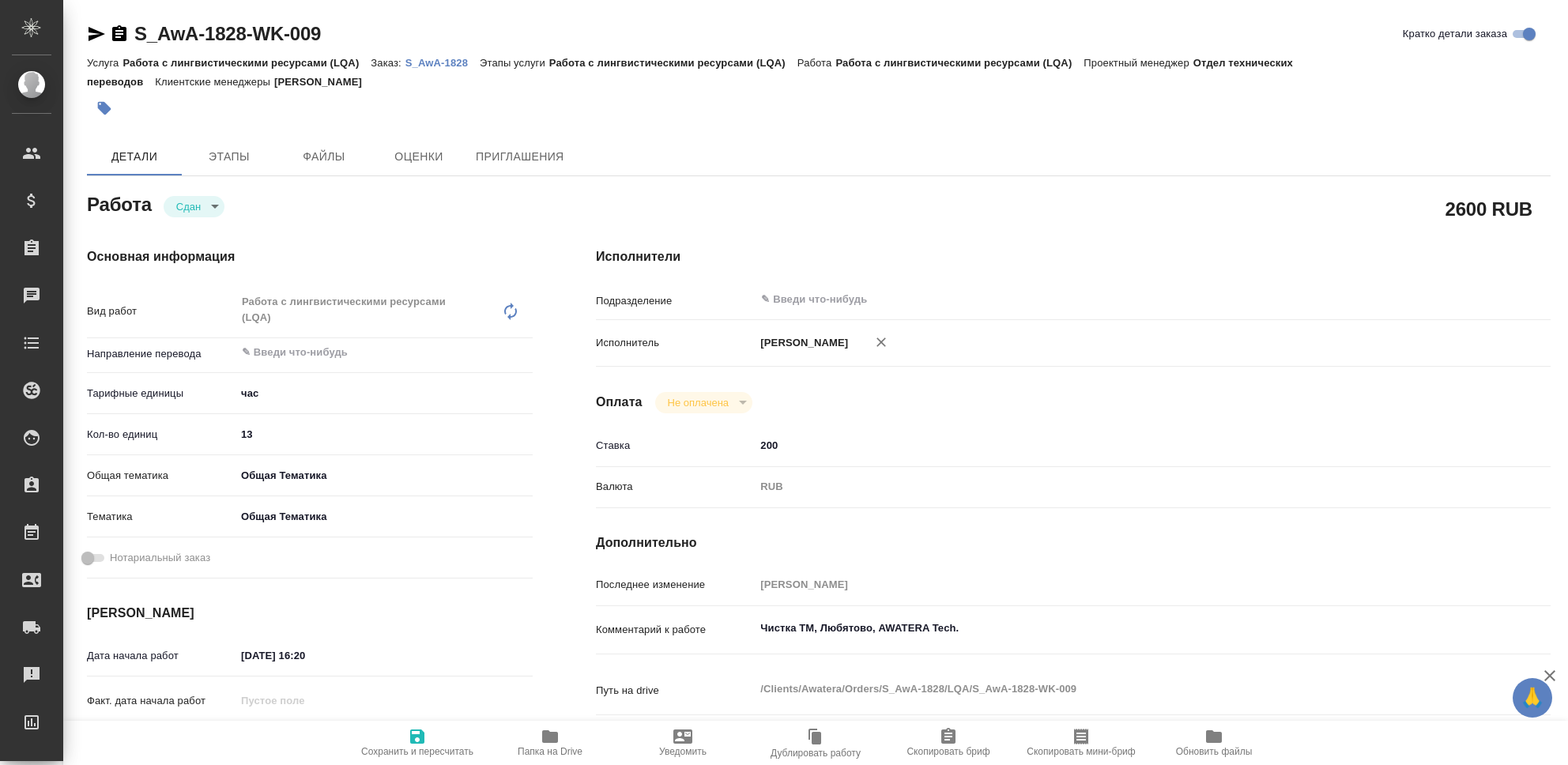
type textarea "x"
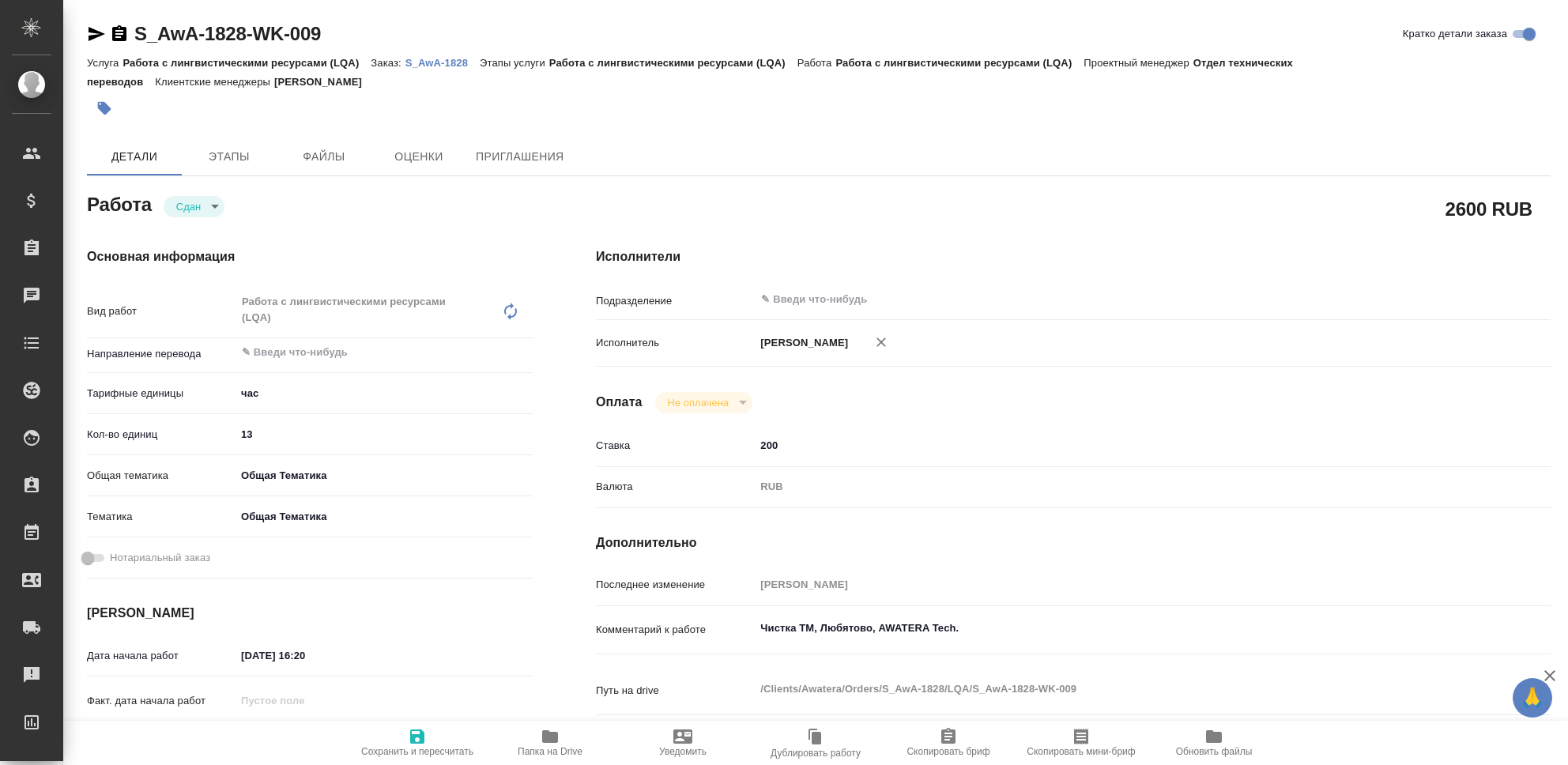
click at [413, 741] on icon "button" at bounding box center [417, 736] width 15 height 15
type textarea "x"
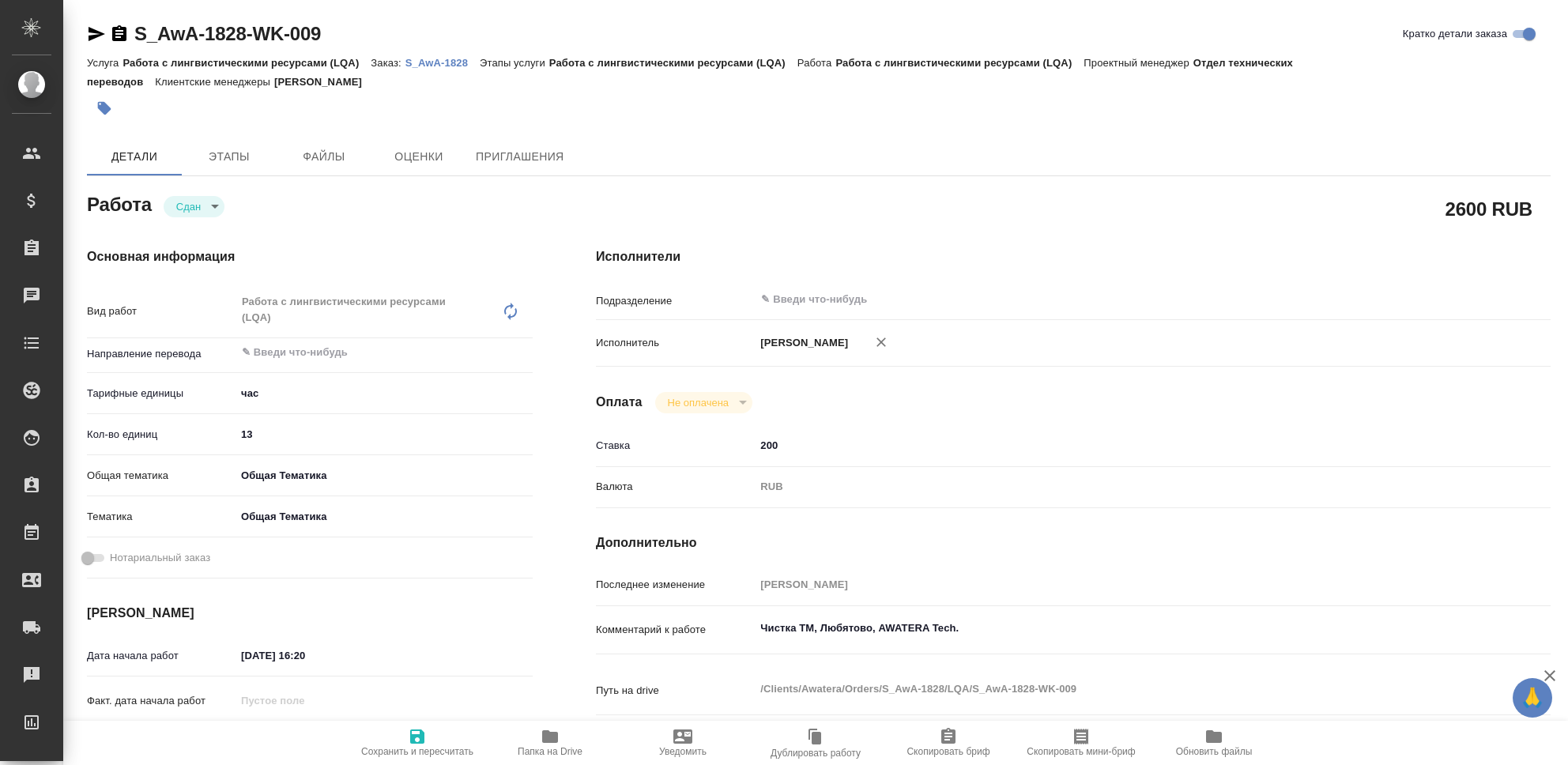
type textarea "x"
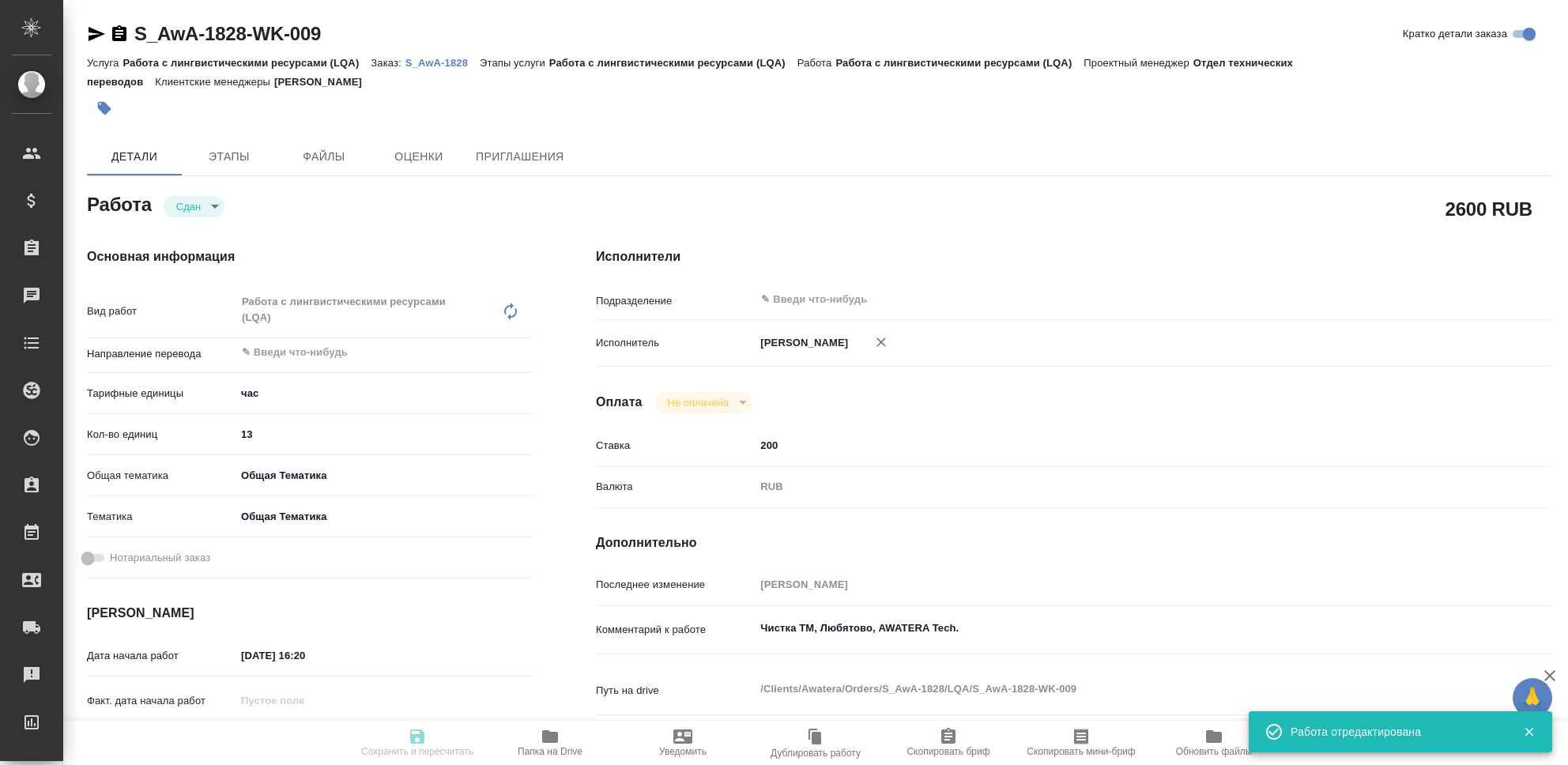
type textarea "x"
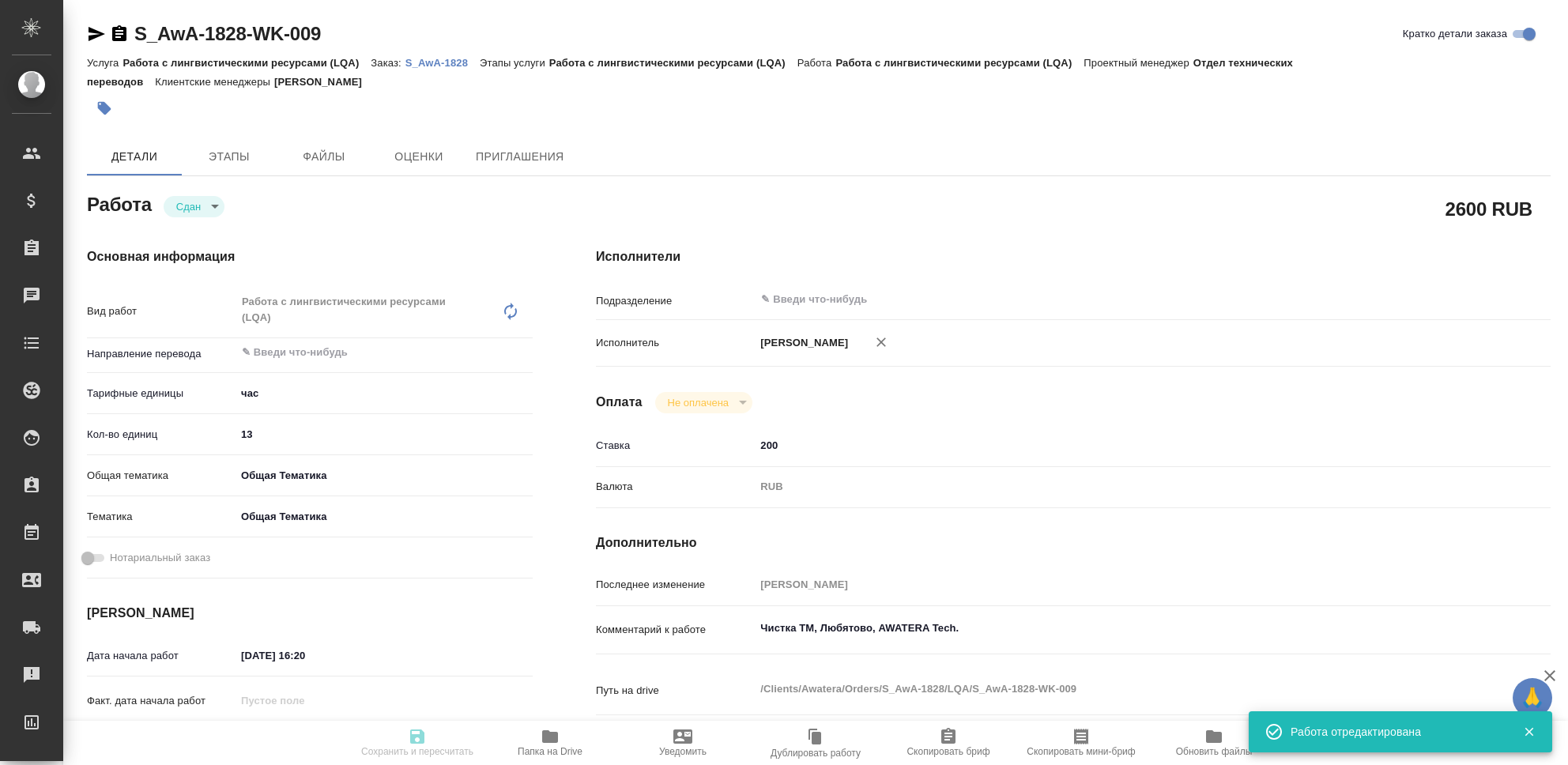
type textarea "x"
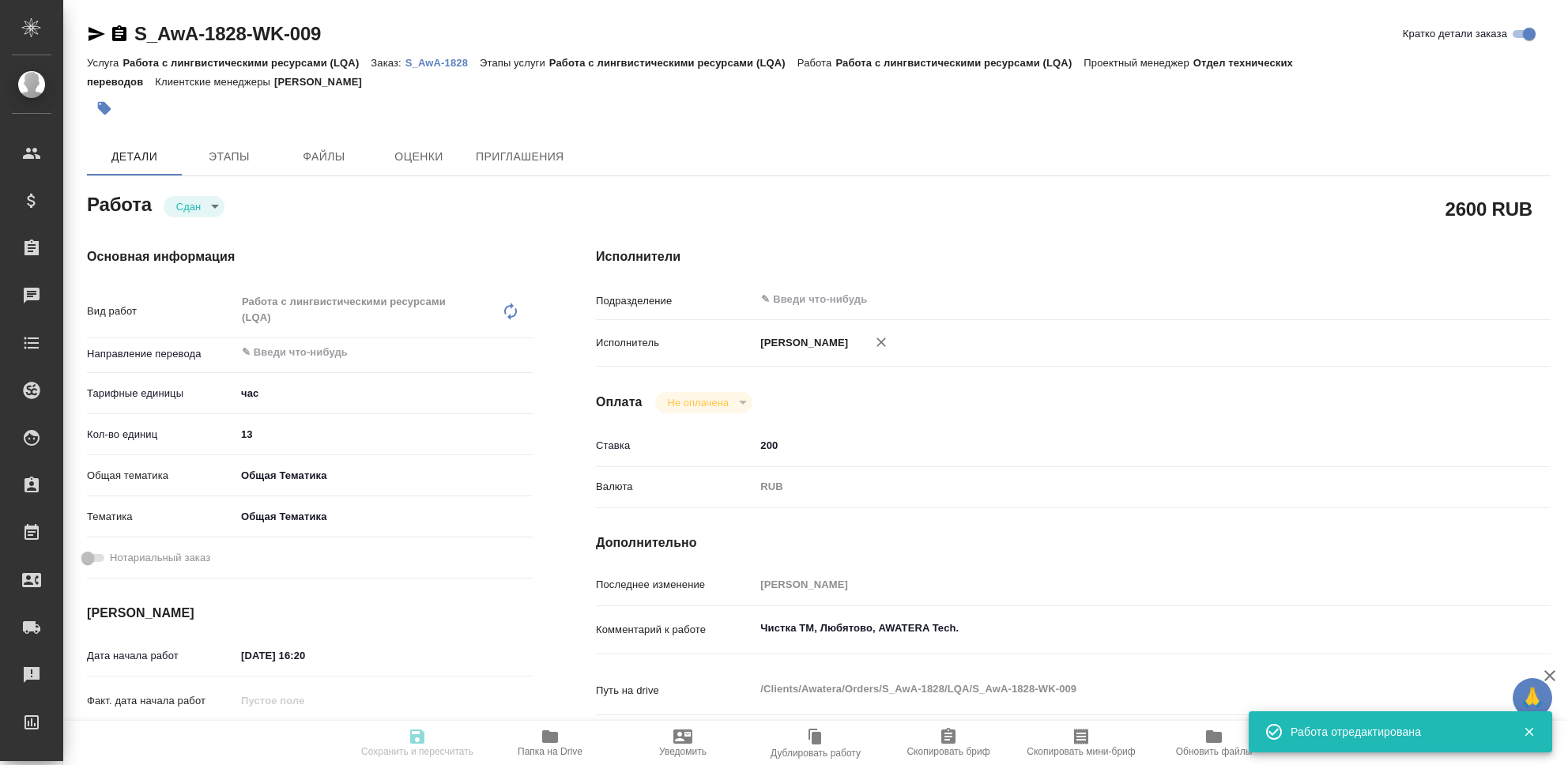
type input "closed"
type textarea "Работа с лингвистическими ресурсами (LQA)"
type textarea "x"
type input "5a8b1489cc6b4906c91bfd93"
type input "13"
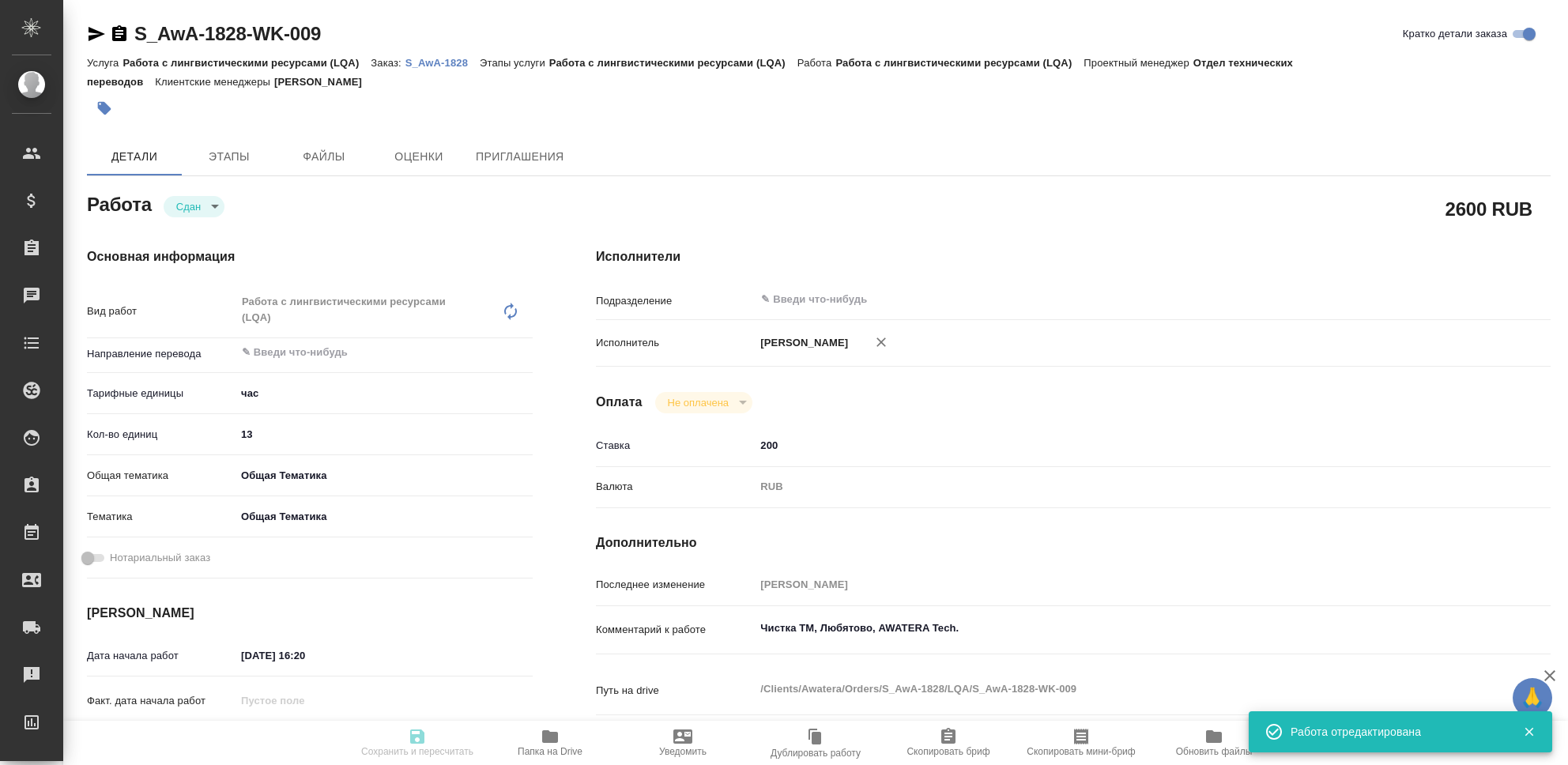
type input "obtem"
type input "6012b1ca196b0e5c9229a120"
type input "15.09.2025 16:20"
type input "15.09.2025 23:39"
type input "15.09.2025 16:21"
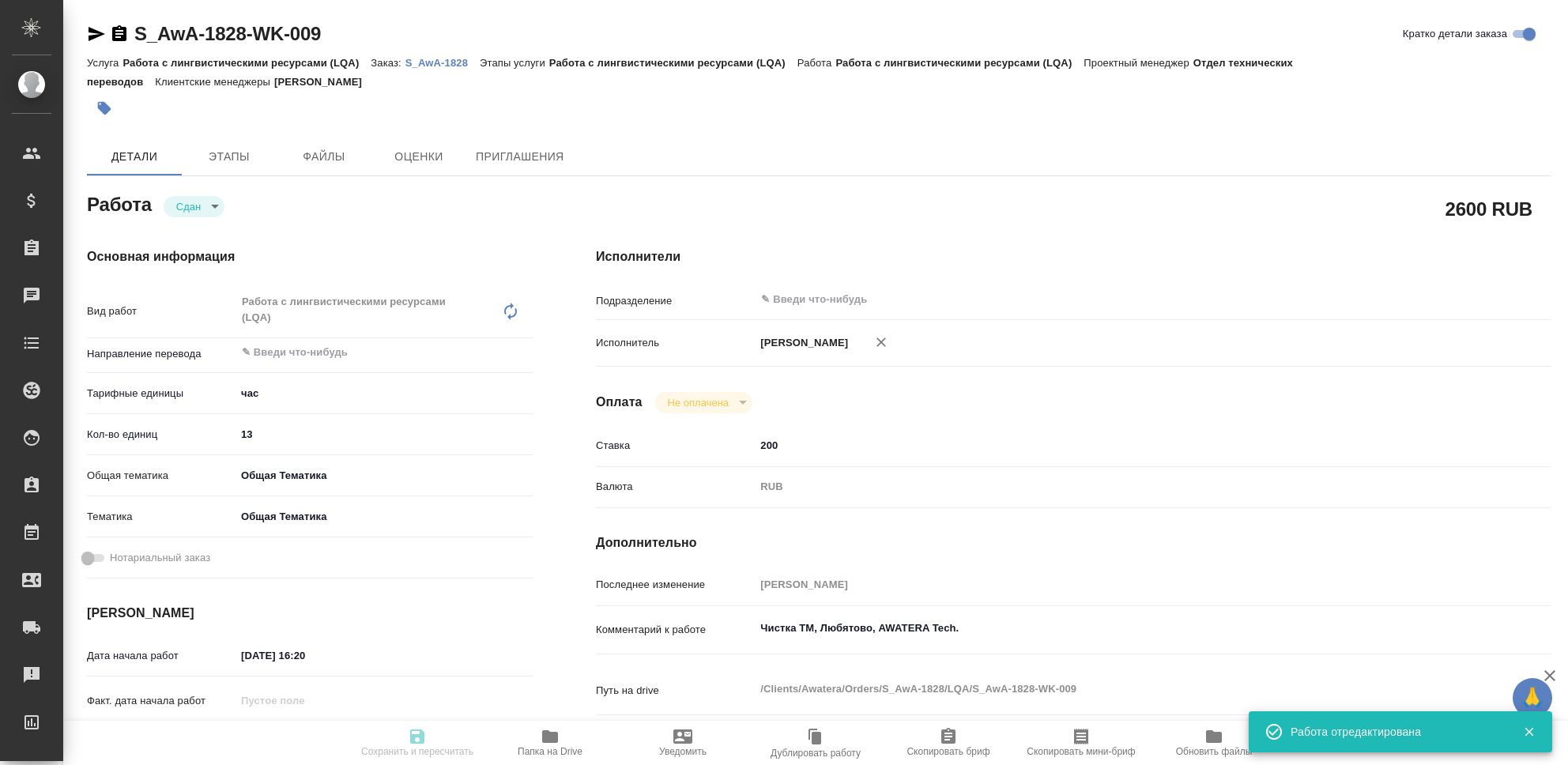
type input "15.09.2025 23:39"
type input "notPayed"
type input "200"
type input "RUB"
type input "[PERSON_NAME]"
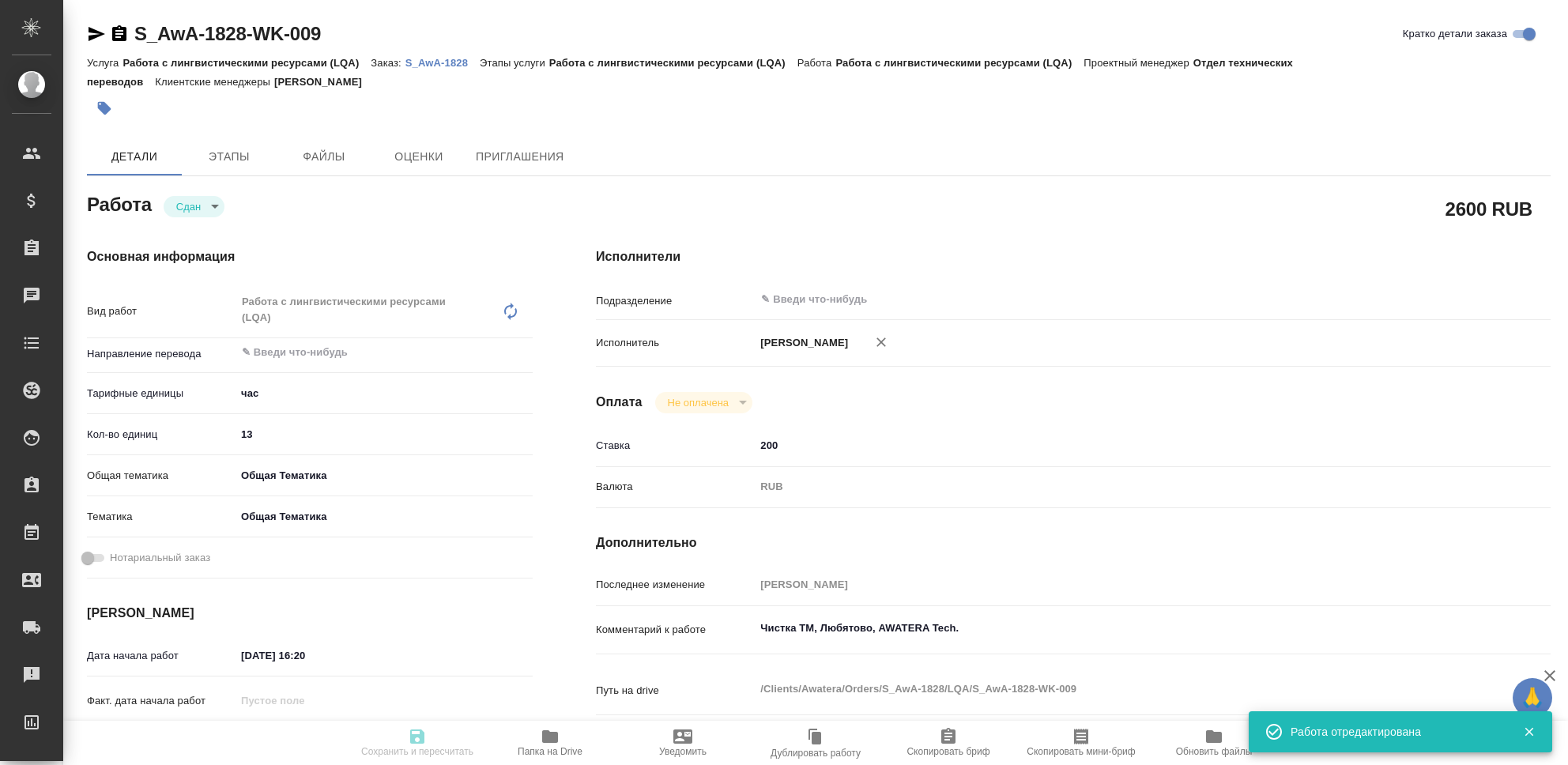
type textarea "Чистка ТМ, Любятово, AWATERA Tech."
type textarea "x"
type textarea "/Clients/Awatera/Orders/S_AwA-1828/LQA/S_AwA-1828-WK-009"
type textarea "x"
type input "S_AwA-1828"
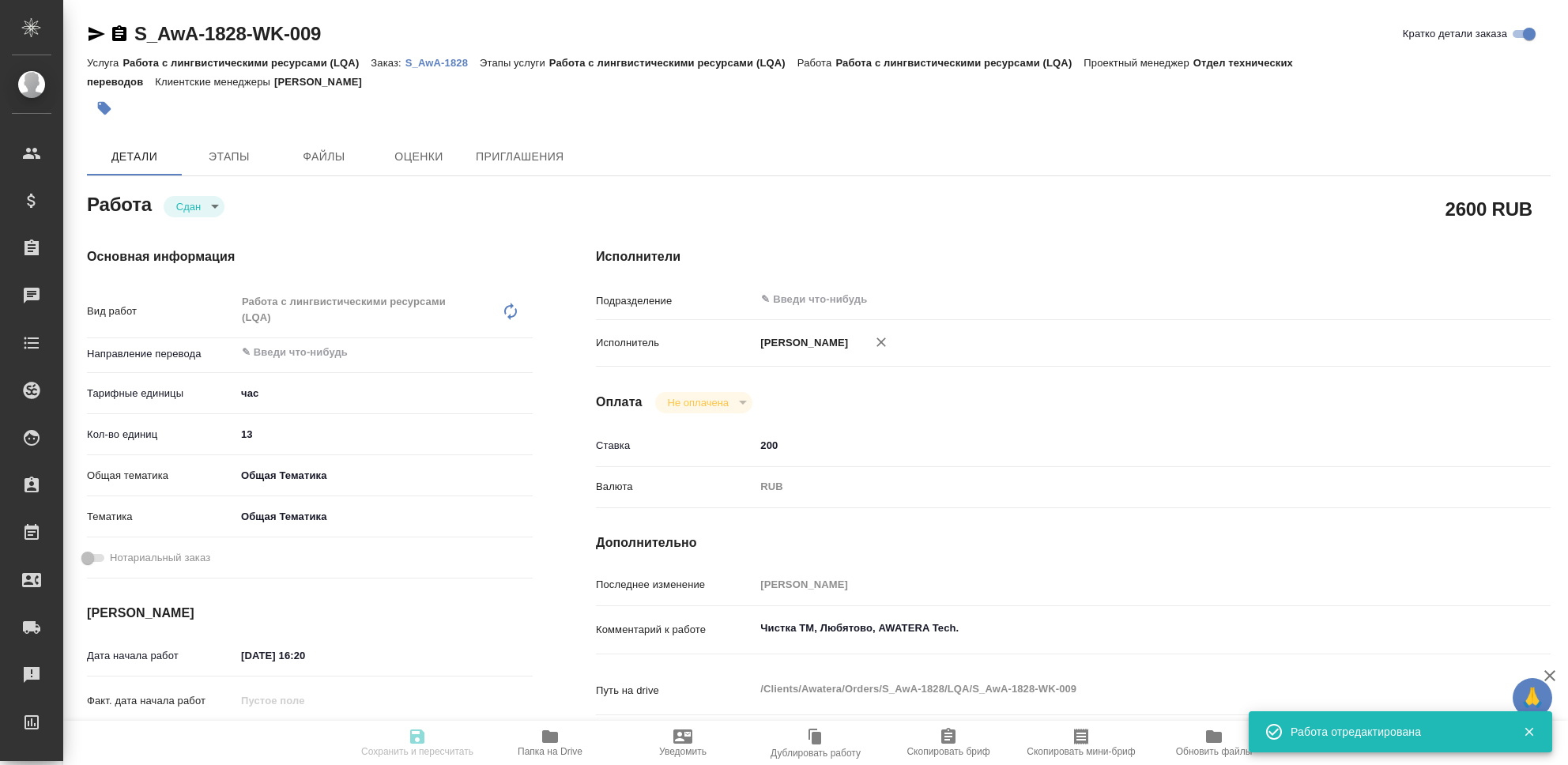
type input "Работа с лингвистическими ресурсами (LQA)"
type input "[PERSON_NAME]"
type input "/Clients/Awatera/Orders/S_AwA-1828"
type textarea "x"
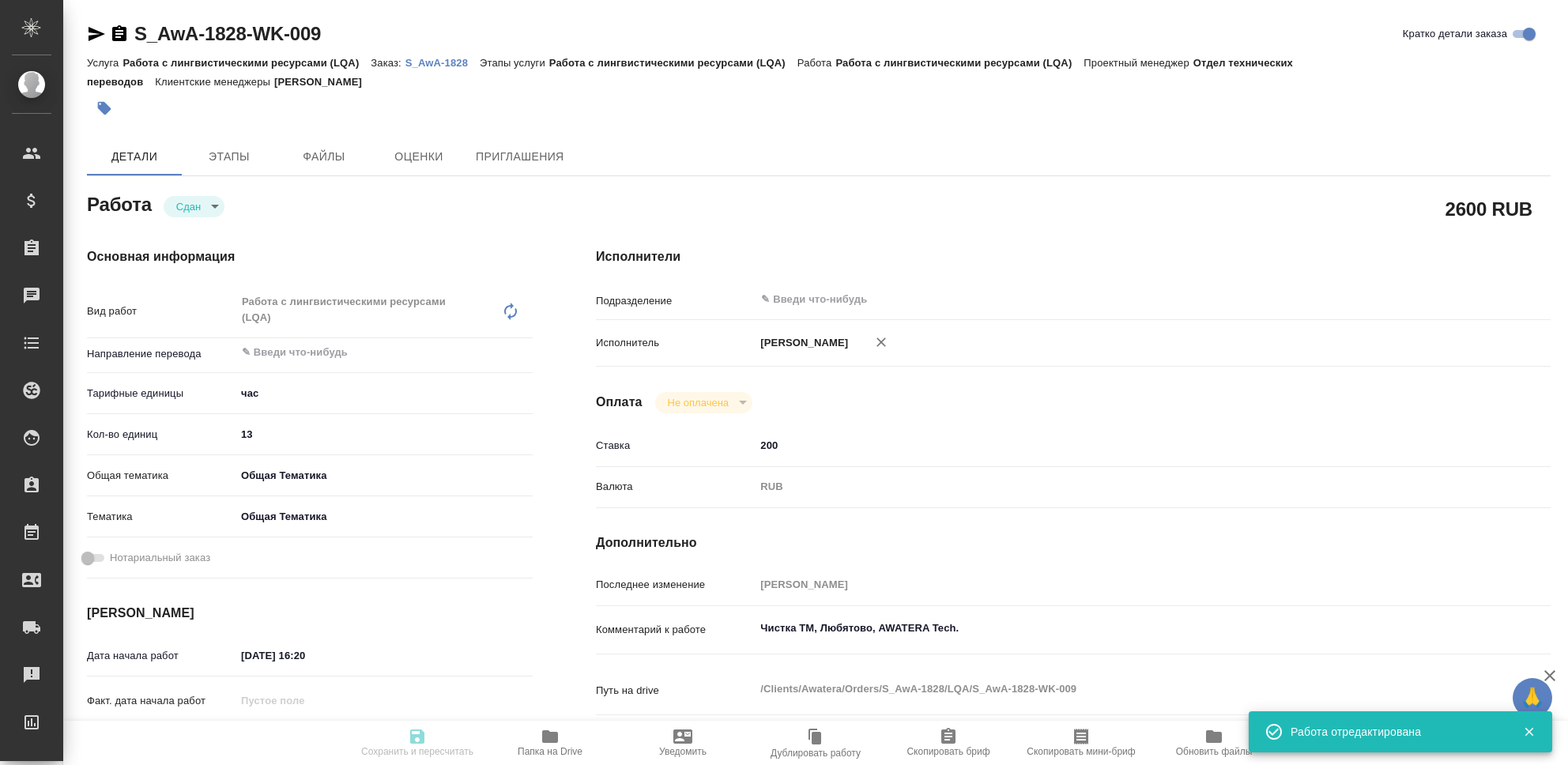
type textarea "x"
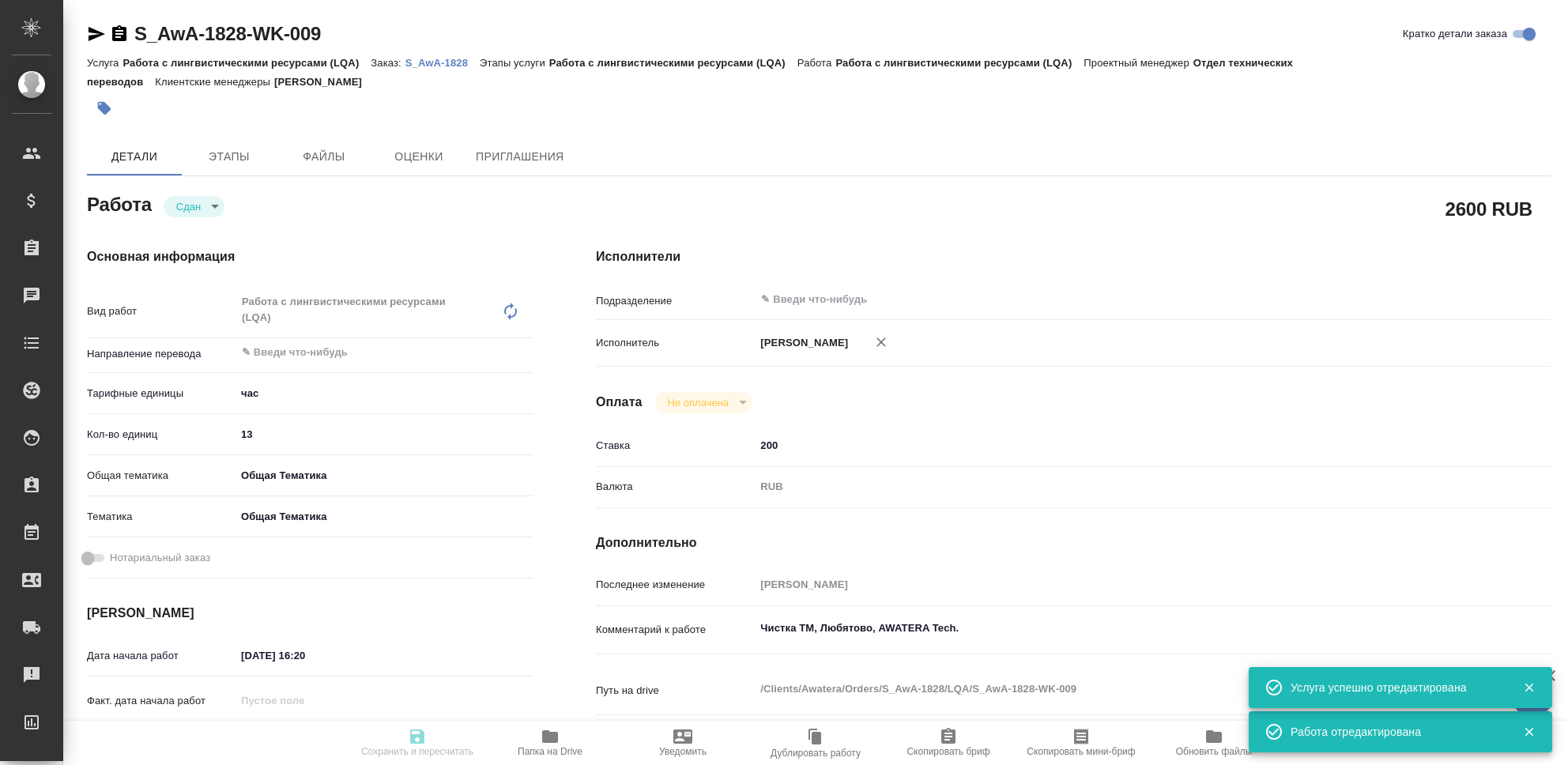
type textarea "x"
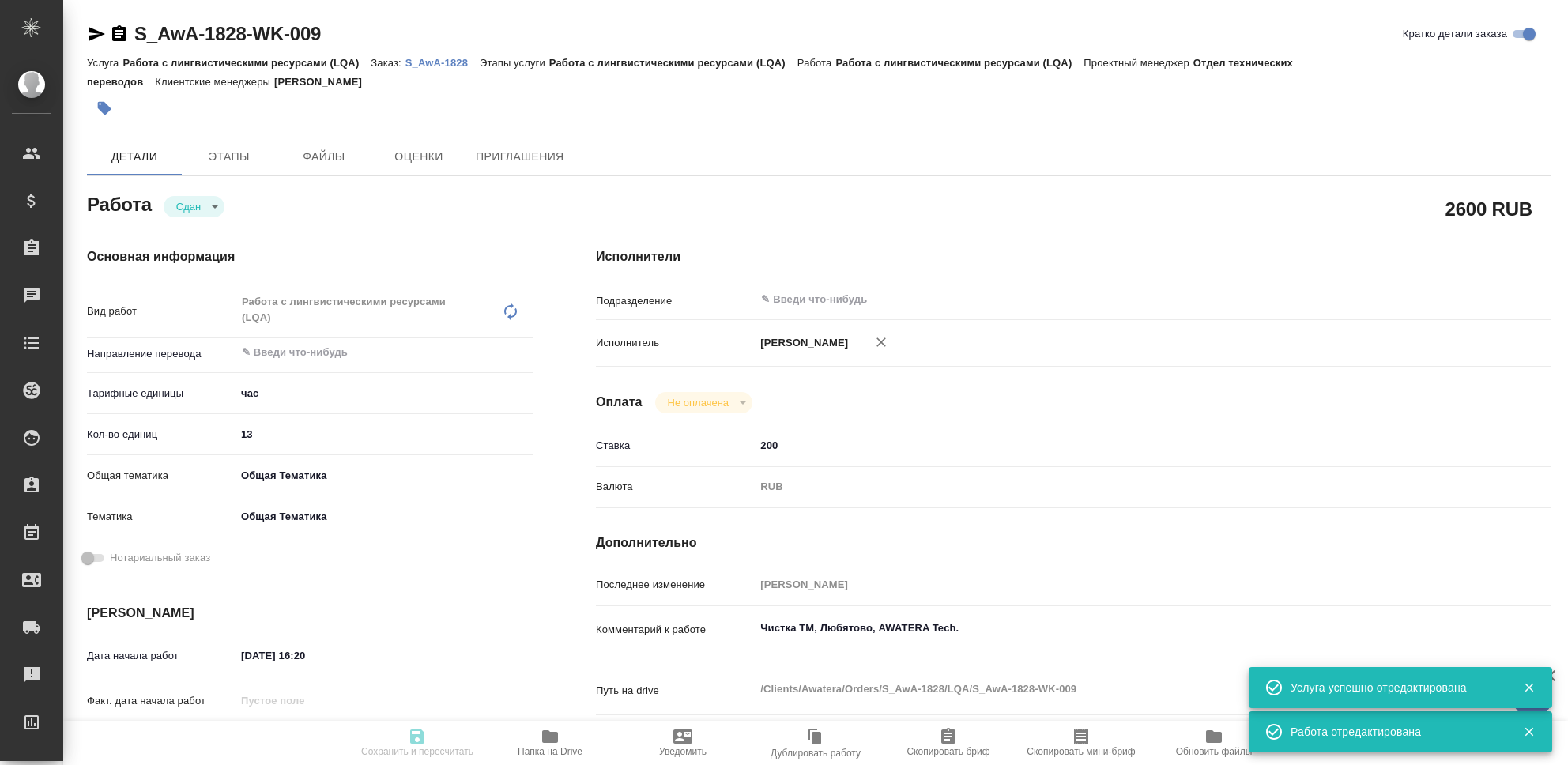
type textarea "x"
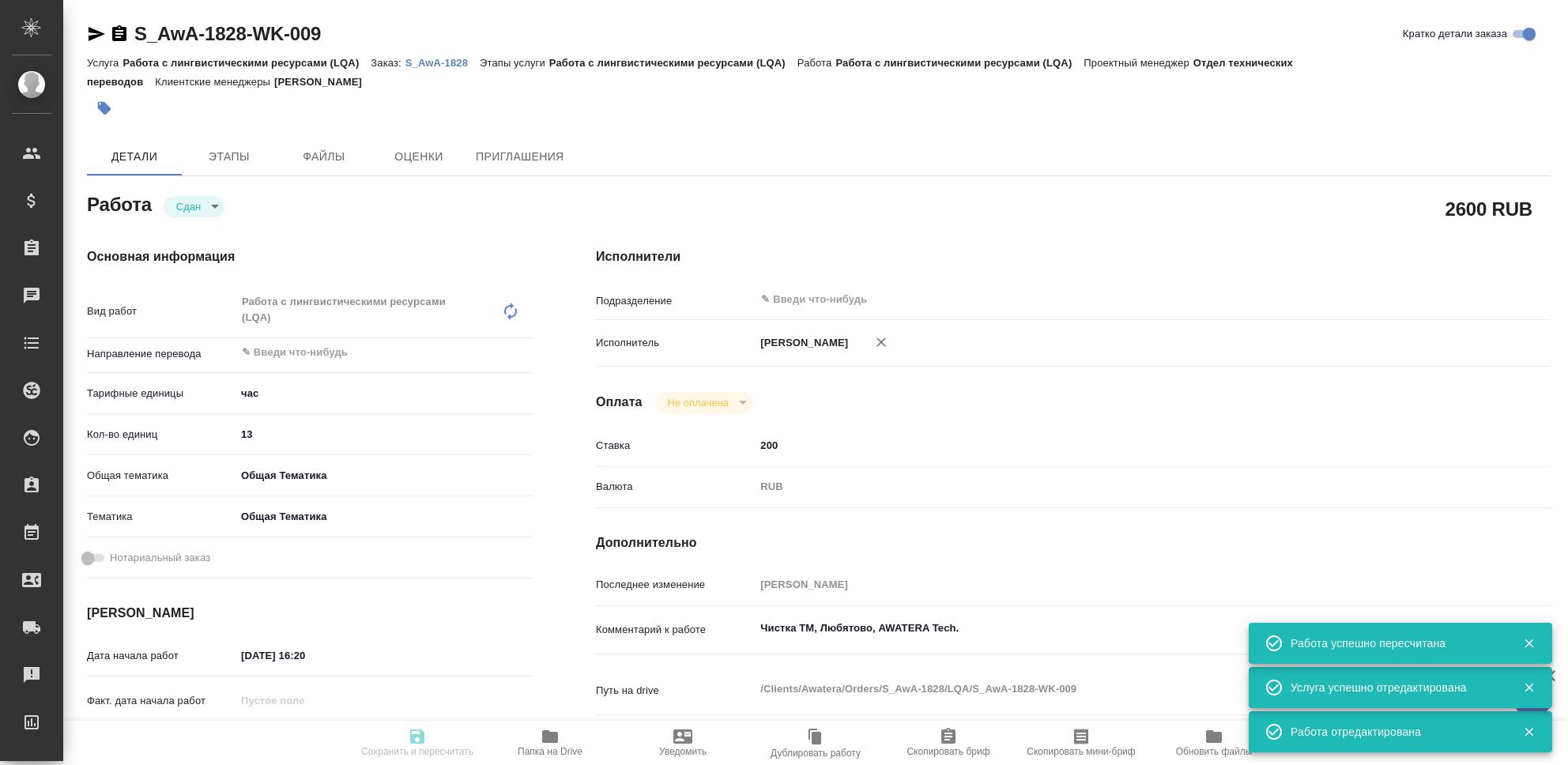
type input "closed"
type textarea "Работа с лингвистическими ресурсами (LQA)"
type textarea "x"
type input "5a8b1489cc6b4906c91bfd93"
type input "13"
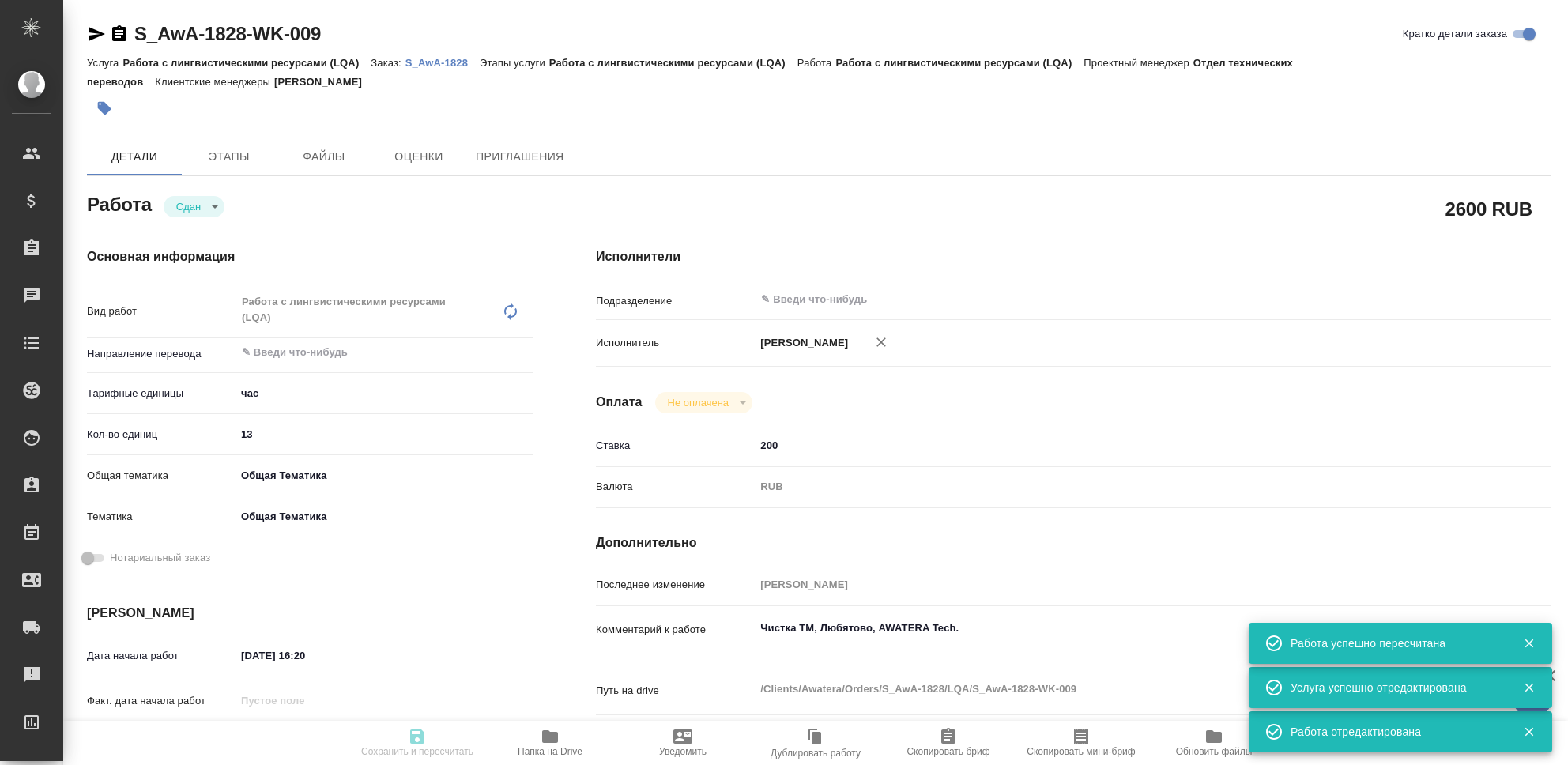
type input "obtem"
type input "6012b1ca196b0e5c9229a120"
type input "15.09.2025 16:20"
type input "15.09.2025 23:39"
type input "15.09.2025 16:21"
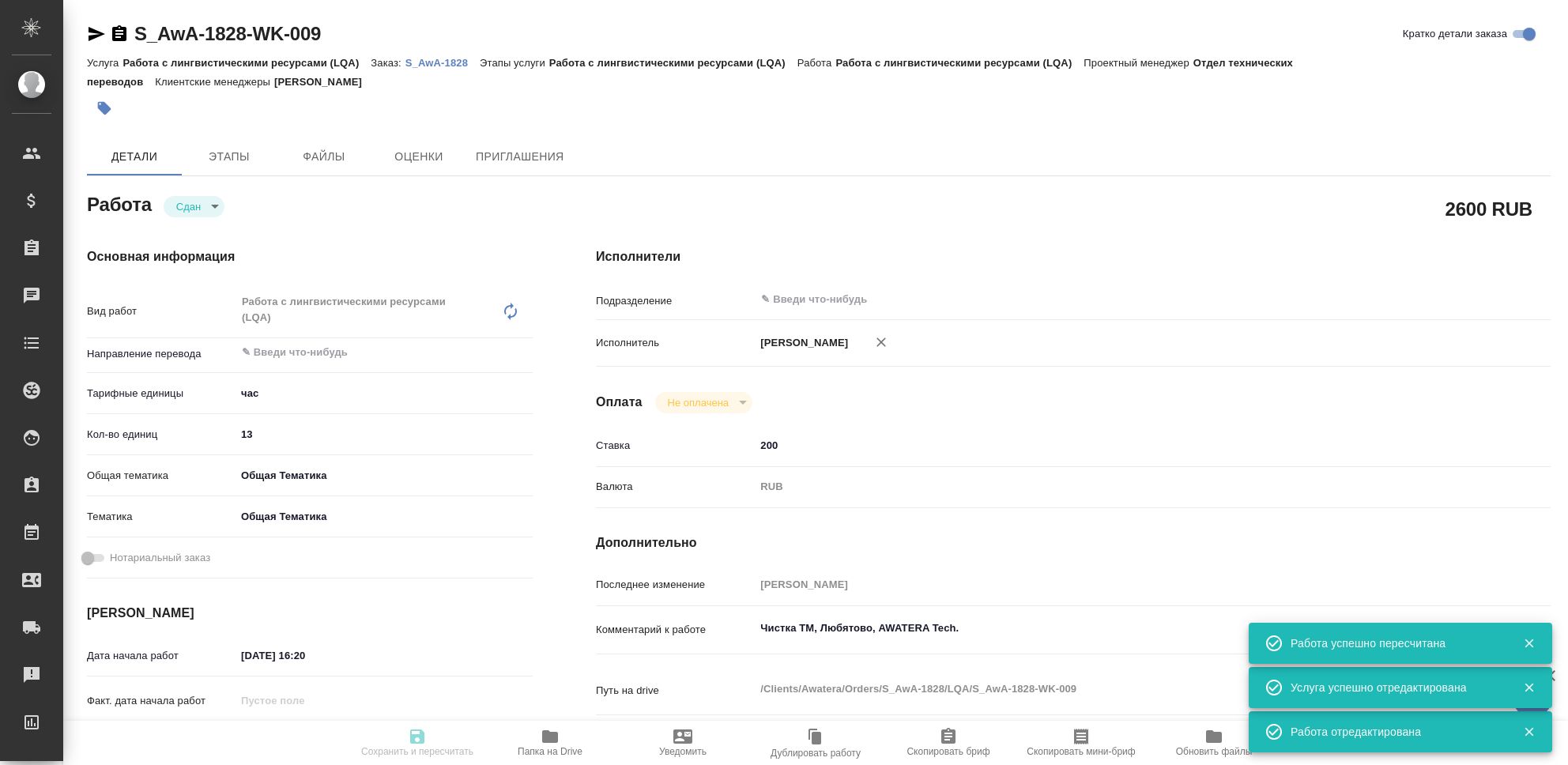
type input "15.09.2025 23:39"
type input "notPayed"
type input "200"
type input "RUB"
type input "[PERSON_NAME]"
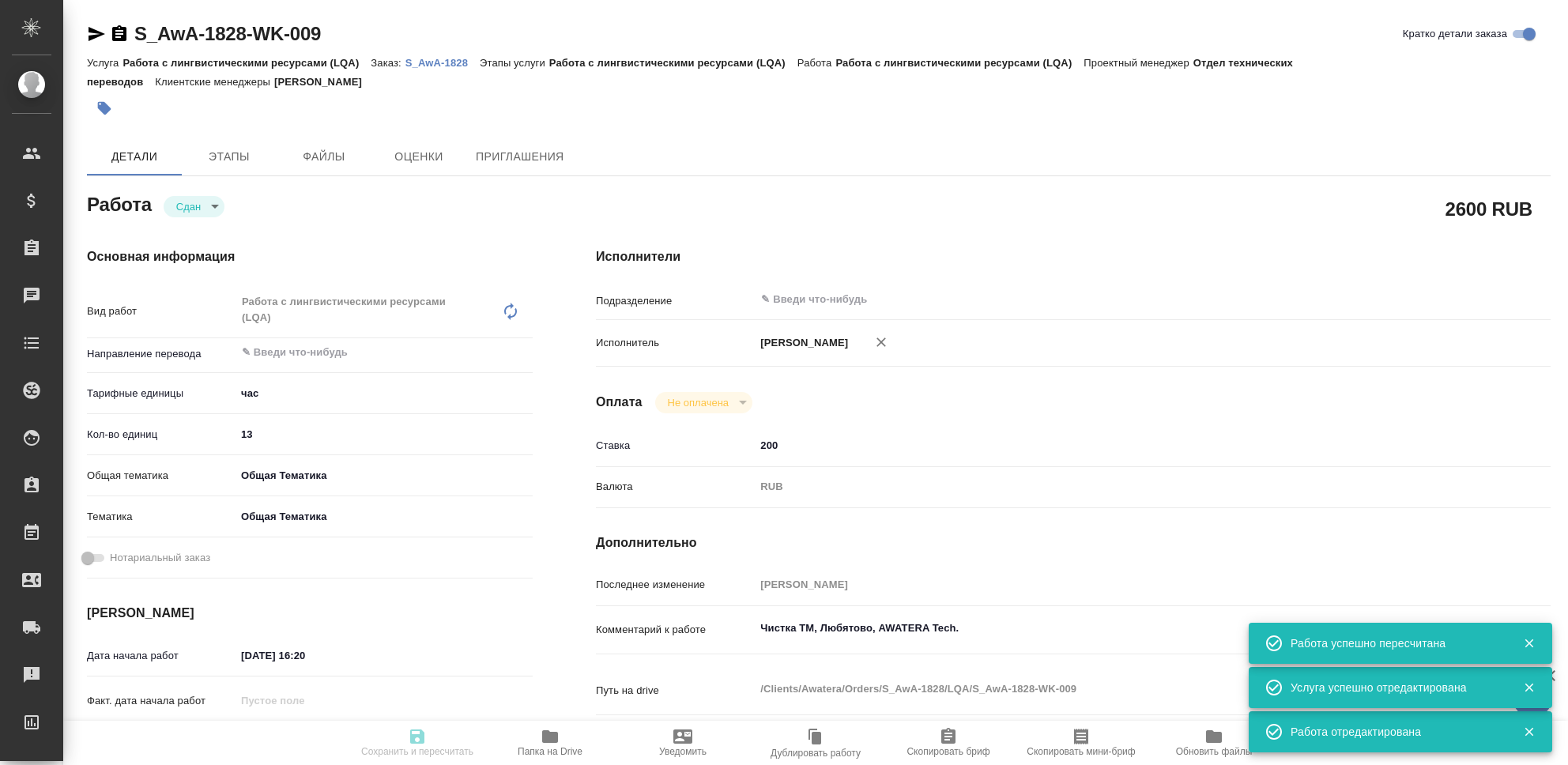
type textarea "Чистка ТМ, Любятово, AWATERA Tech."
type textarea "x"
type textarea "/Clients/Awatera/Orders/S_AwA-1828/LQA/S_AwA-1828-WK-009"
type textarea "x"
type input "S_AwA-1828"
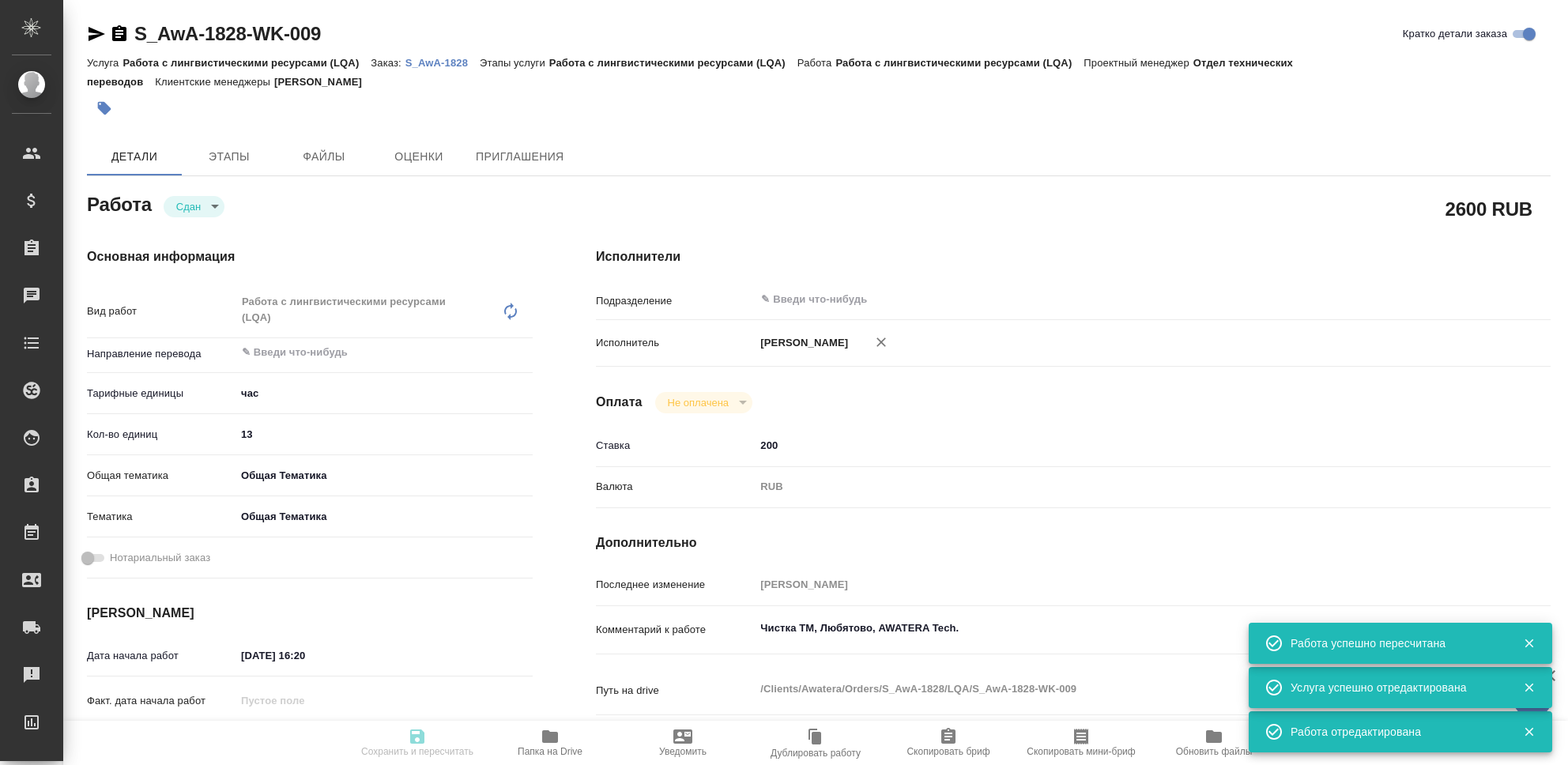
type input "Работа с лингвистическими ресурсами (LQA)"
type input "[PERSON_NAME]"
type input "/Clients/Awatera/Orders/S_AwA-1828"
type textarea "x"
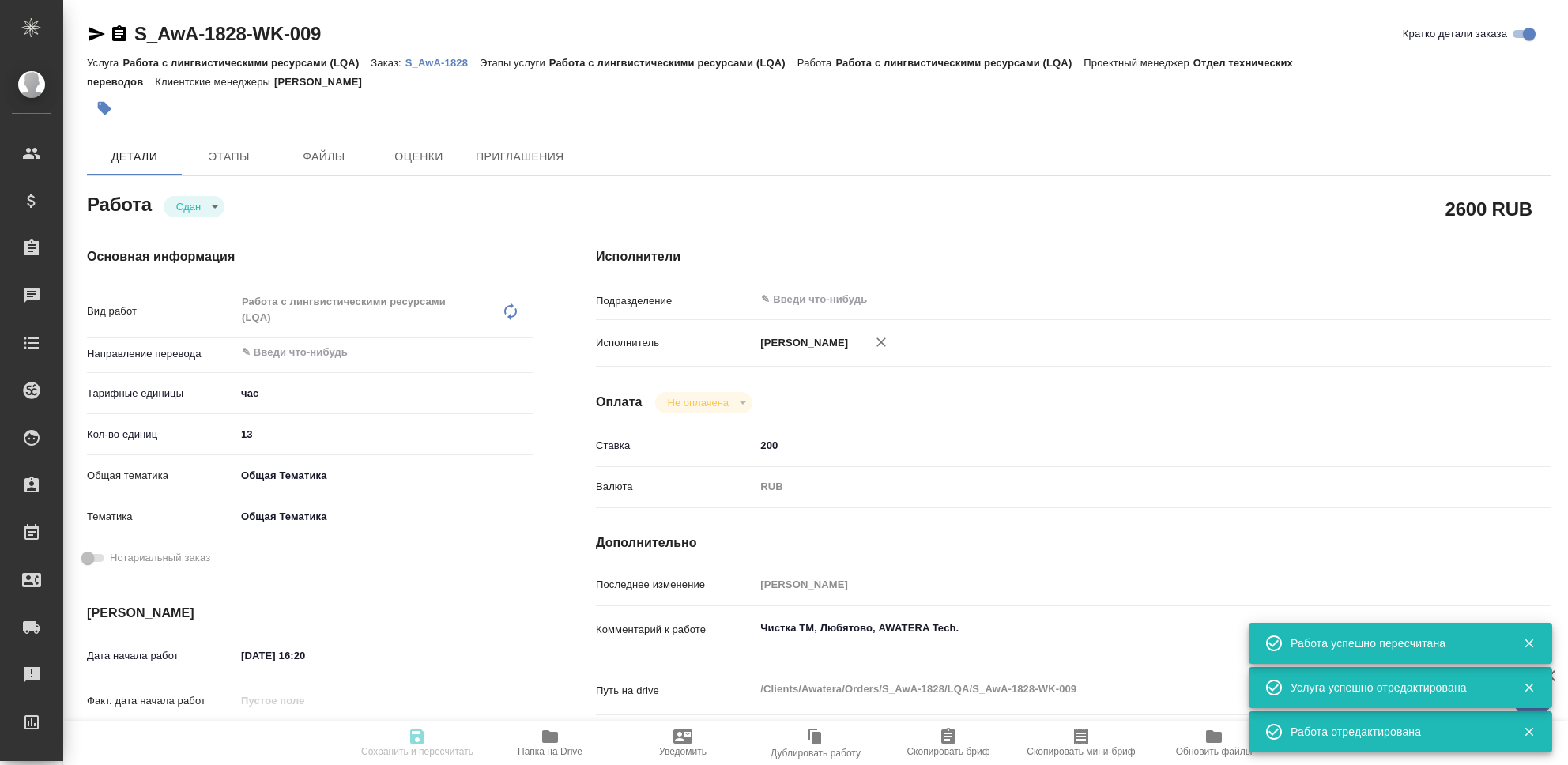
type textarea "x"
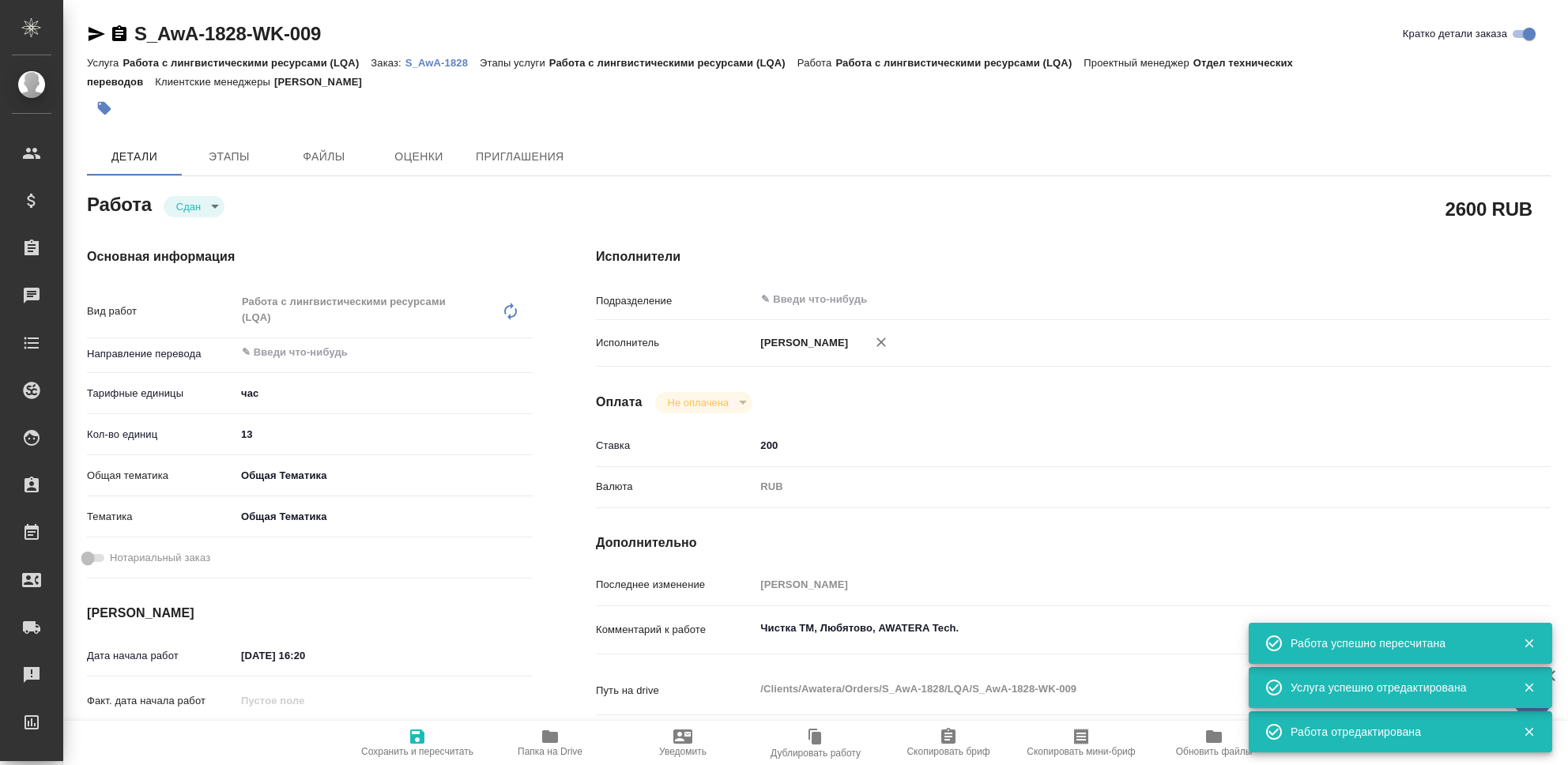
type textarea "x"
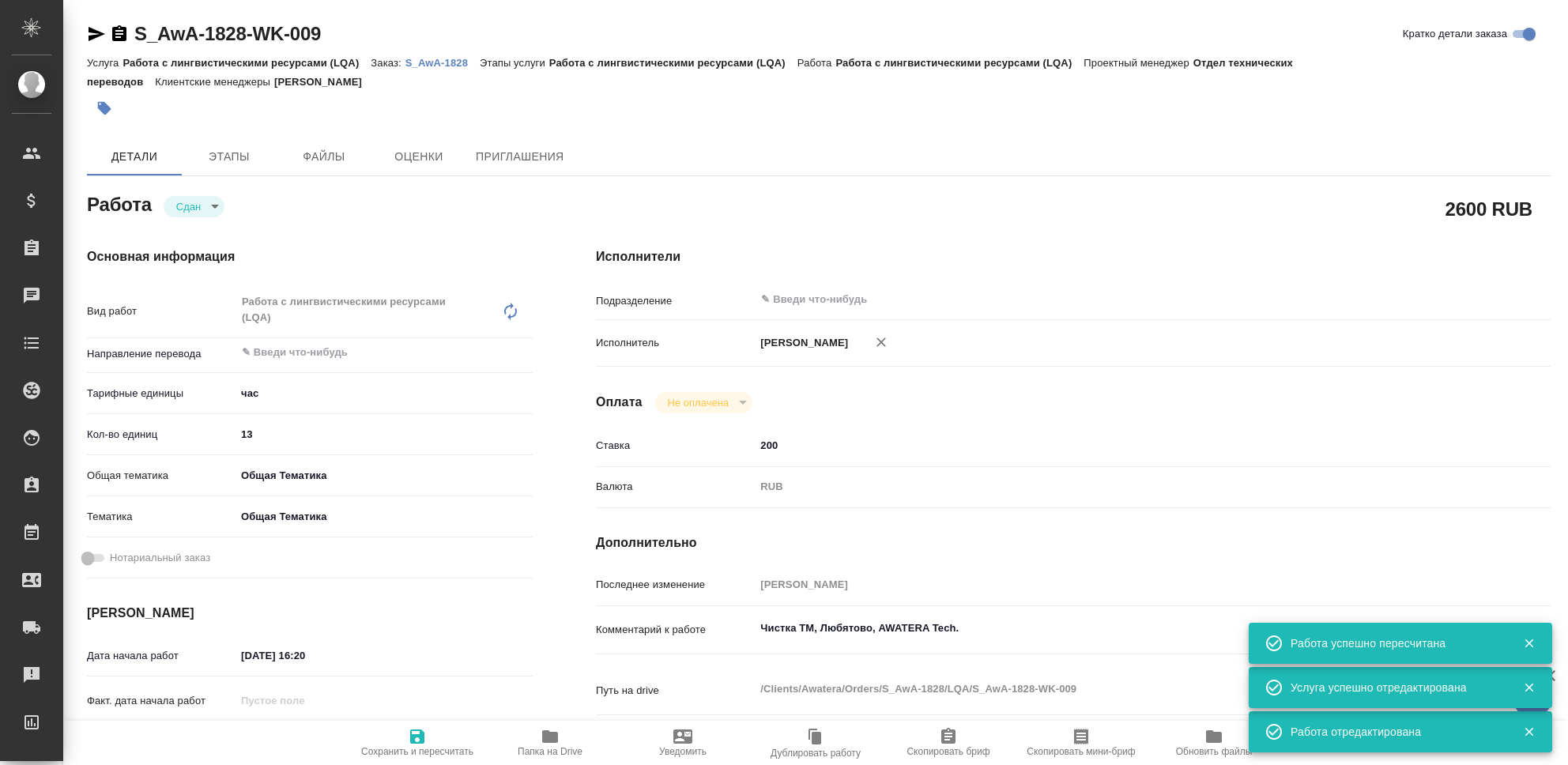
type textarea "x"
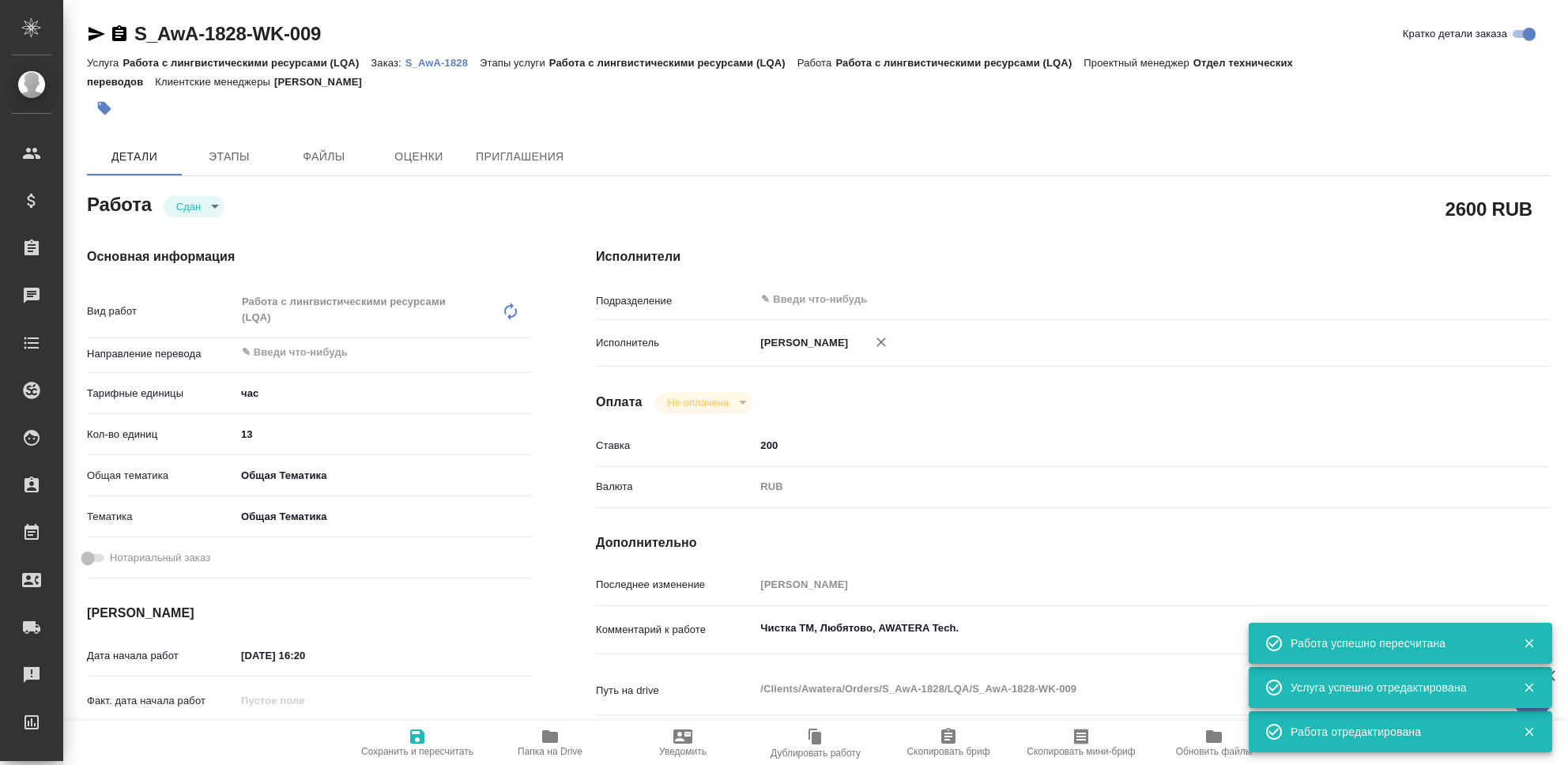
type textarea "x"
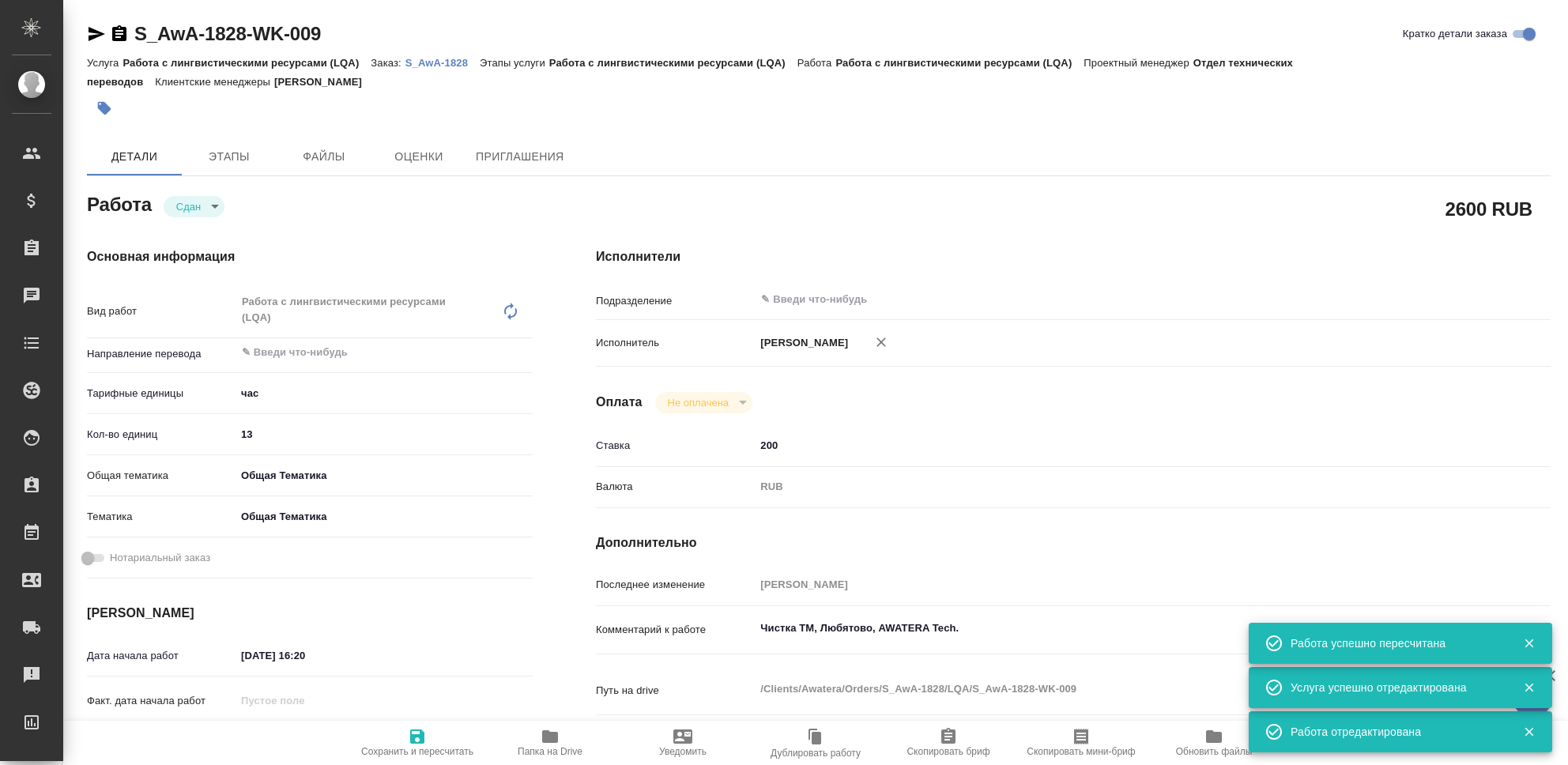
type textarea "x"
